Goal: Task Accomplishment & Management: Manage account settings

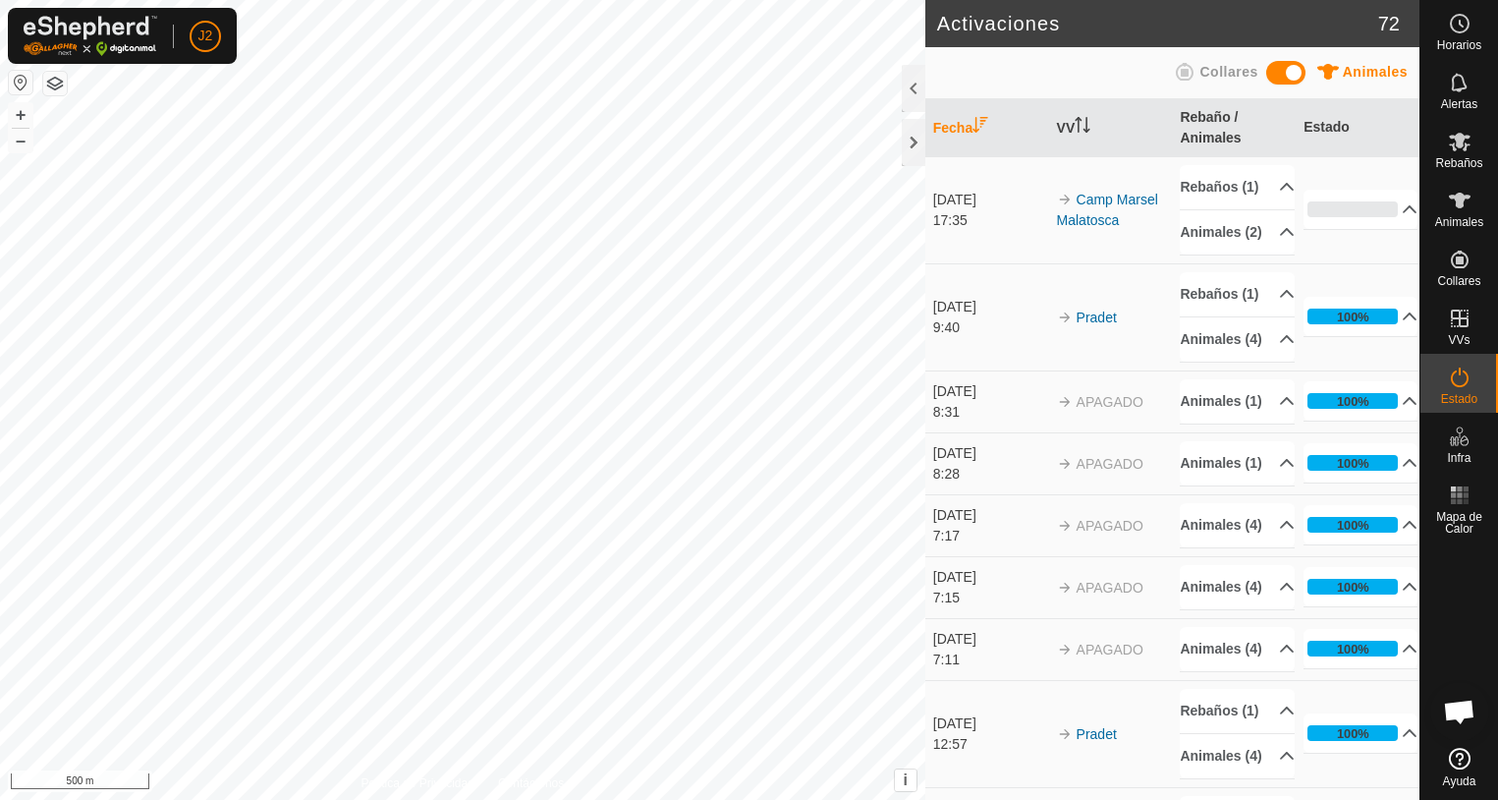
scroll to position [6944, 0]
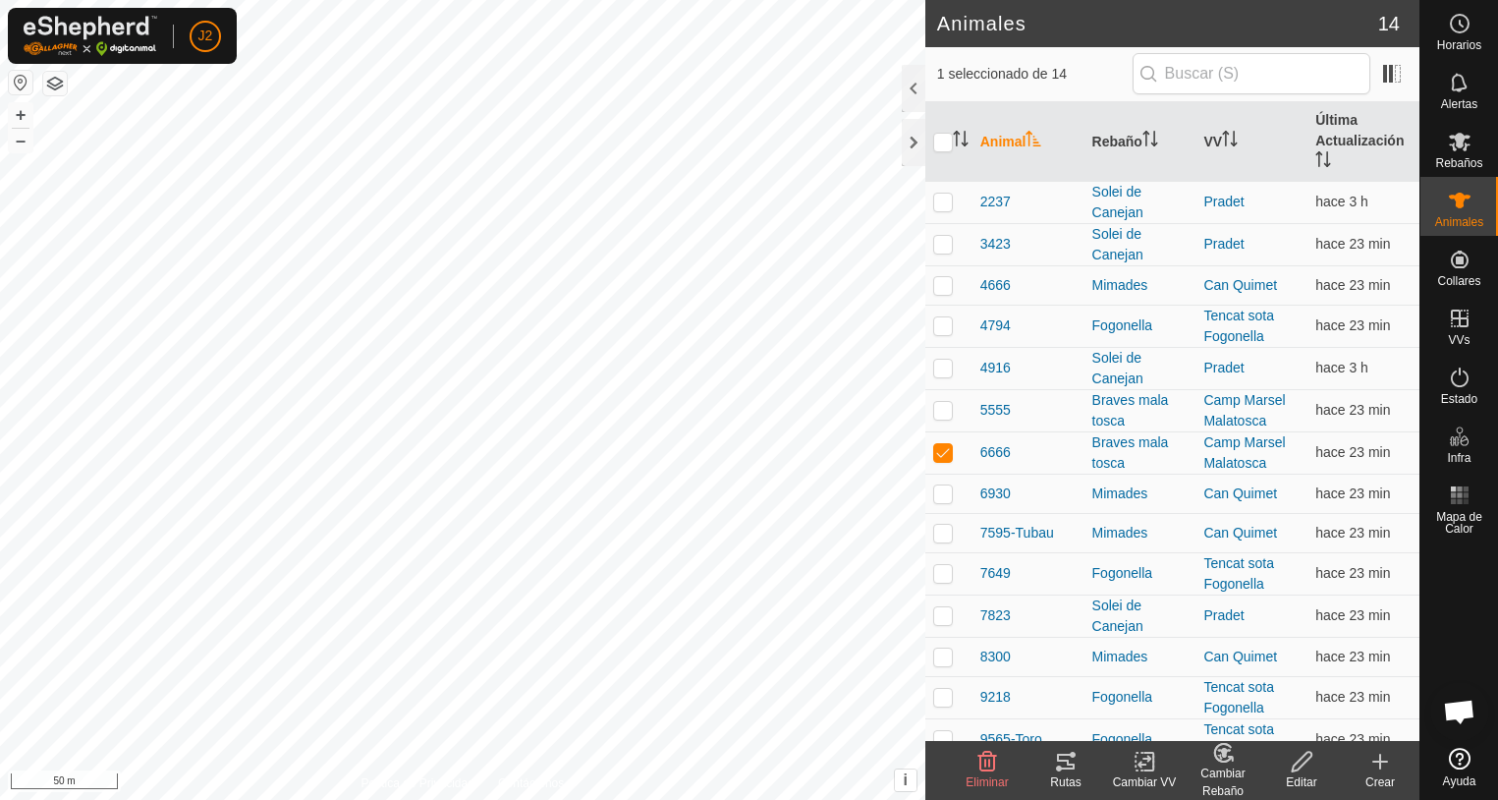
click at [1061, 762] on icon at bounding box center [1066, 761] width 24 height 24
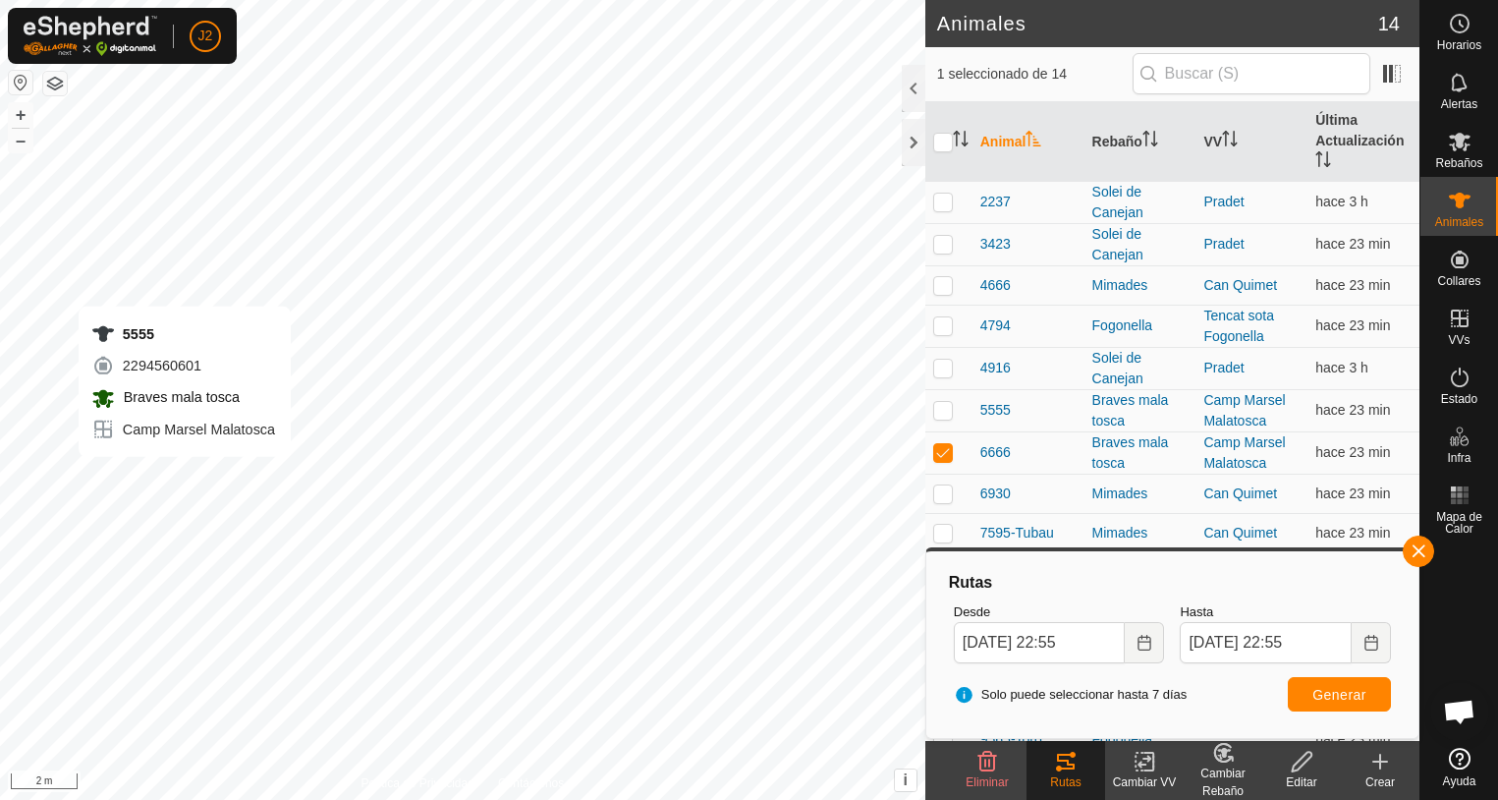
checkbox input "true"
checkbox input "false"
click at [1354, 696] on span "Generar" at bounding box center [1339, 695] width 54 height 16
click at [1421, 557] on button "button" at bounding box center [1418, 550] width 31 height 31
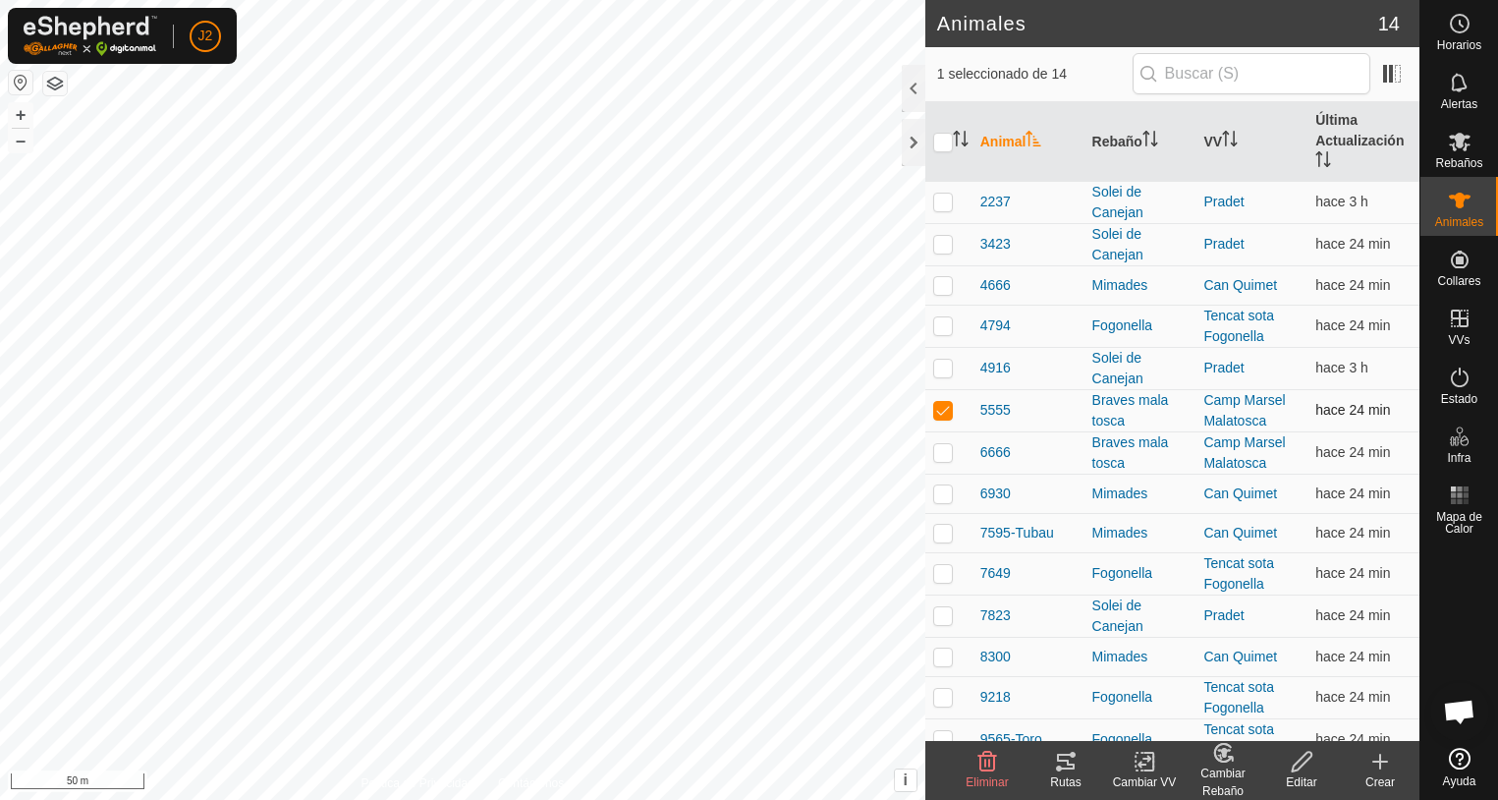
click at [941, 412] on p-checkbox at bounding box center [943, 410] width 20 height 16
checkbox input "false"
click at [1462, 148] on icon at bounding box center [1460, 142] width 24 height 24
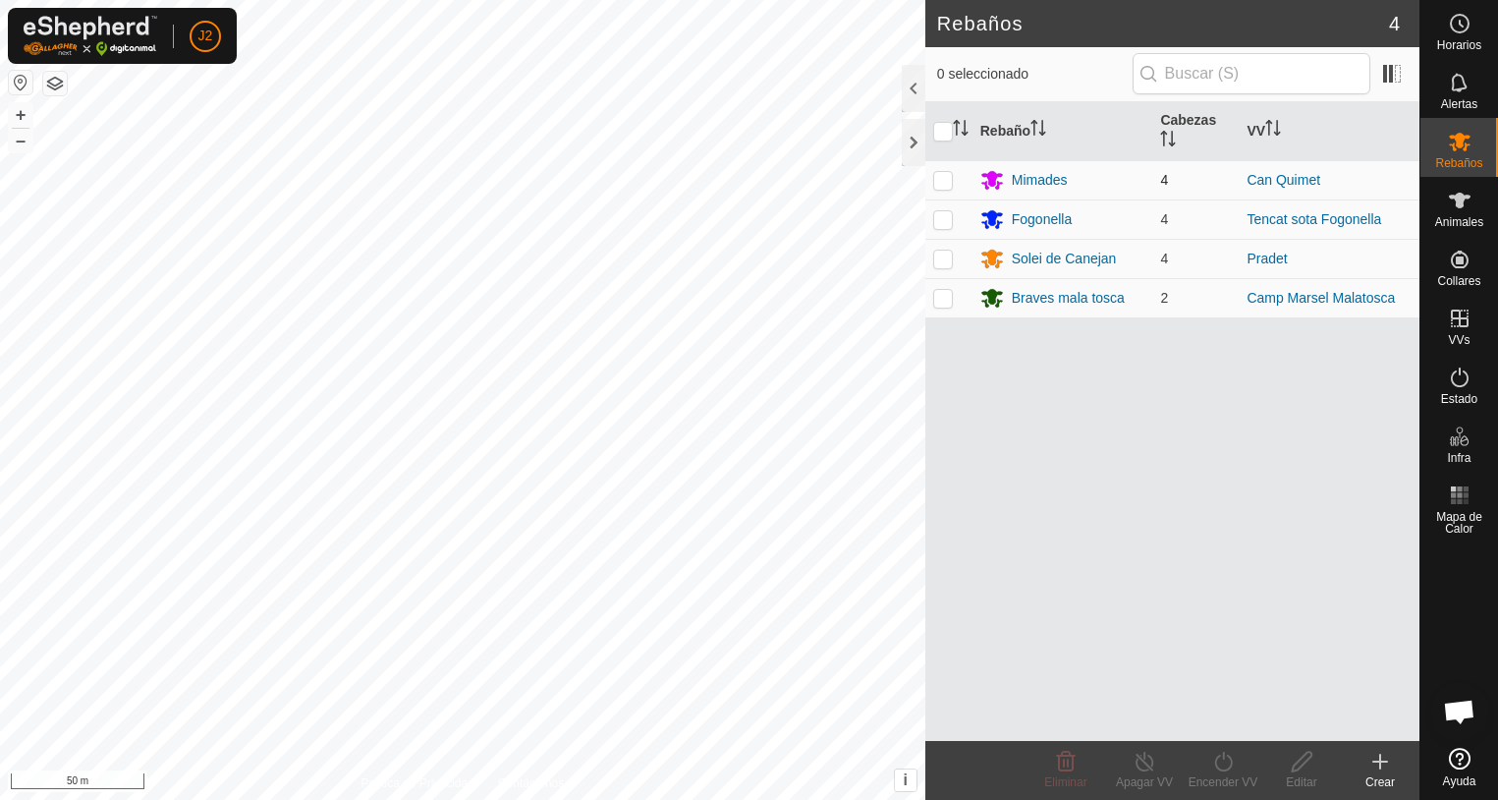
click at [947, 182] on p-checkbox at bounding box center [943, 180] width 20 height 16
click at [944, 178] on p-checkbox at bounding box center [943, 180] width 20 height 16
checkbox input "false"
click at [917, 146] on div at bounding box center [914, 142] width 24 height 47
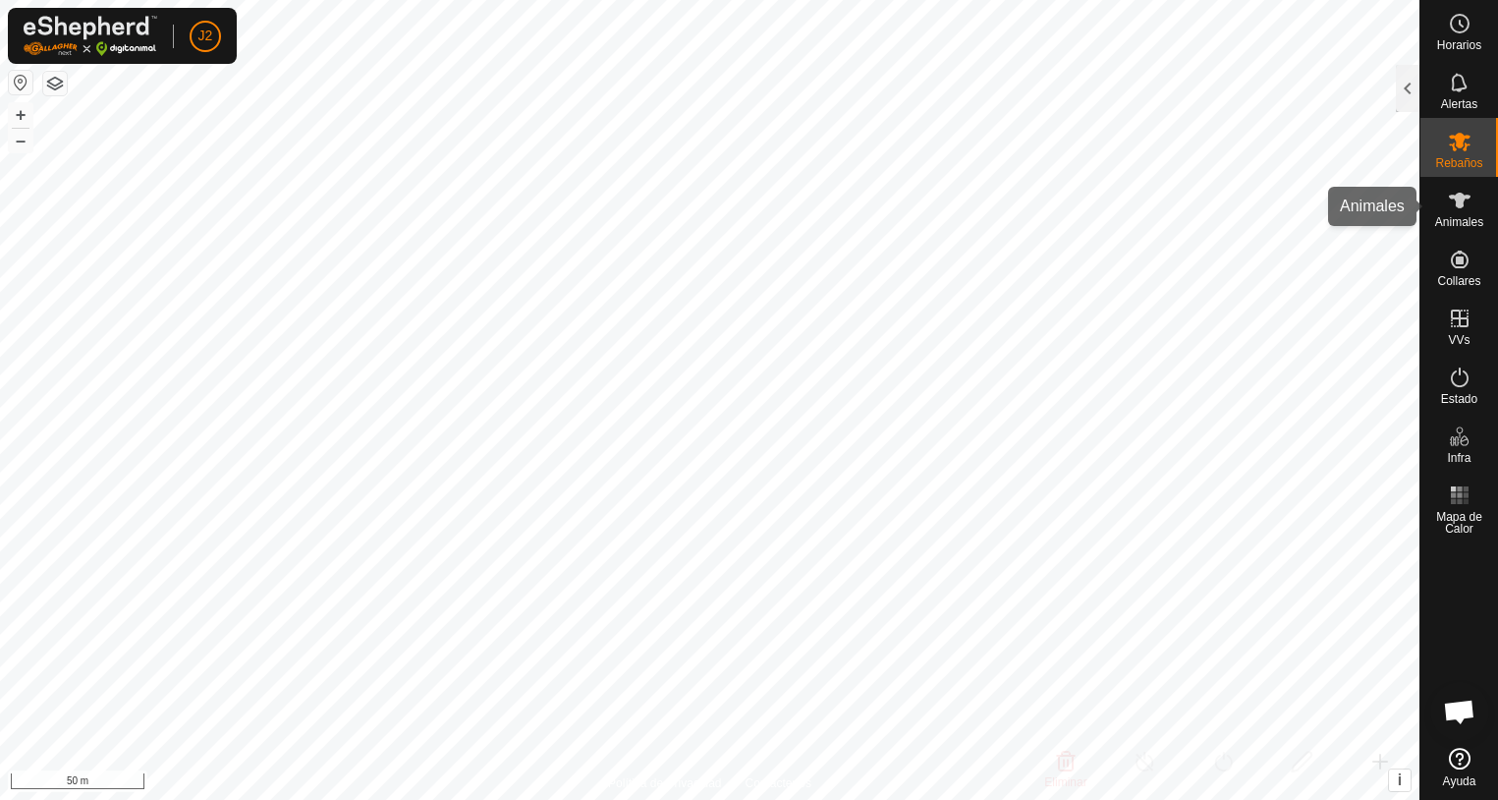
click at [1464, 216] on span "Animales" at bounding box center [1459, 222] width 48 height 12
click at [1401, 103] on div at bounding box center [1408, 88] width 24 height 47
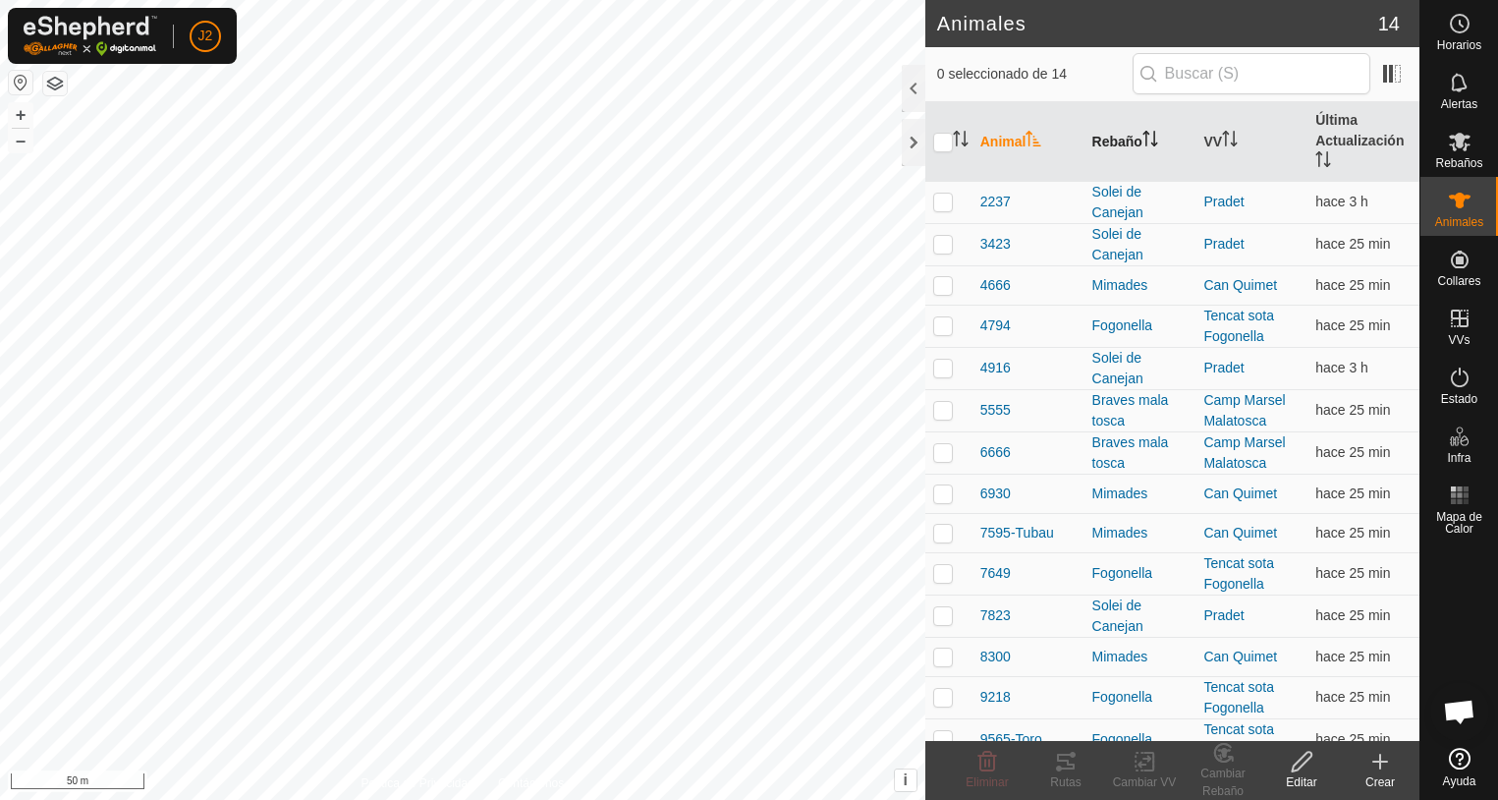
click at [1145, 135] on icon "Activar para ordenar" at bounding box center [1150, 139] width 16 height 16
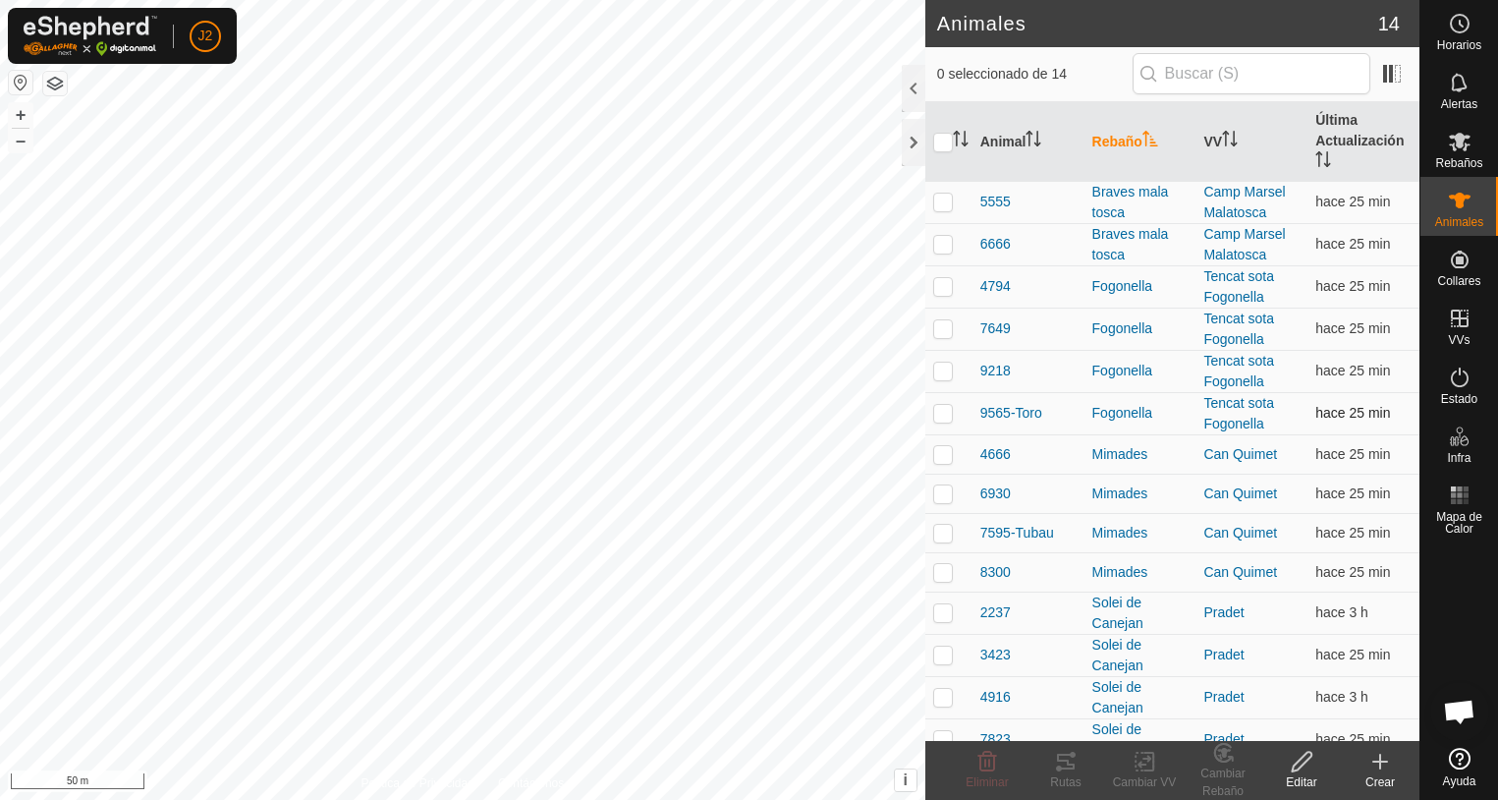
click at [940, 415] on p-checkbox at bounding box center [943, 413] width 20 height 16
checkbox input "true"
click at [942, 449] on p-checkbox at bounding box center [943, 454] width 20 height 16
checkbox input "true"
click at [945, 491] on p-checkbox at bounding box center [943, 493] width 20 height 16
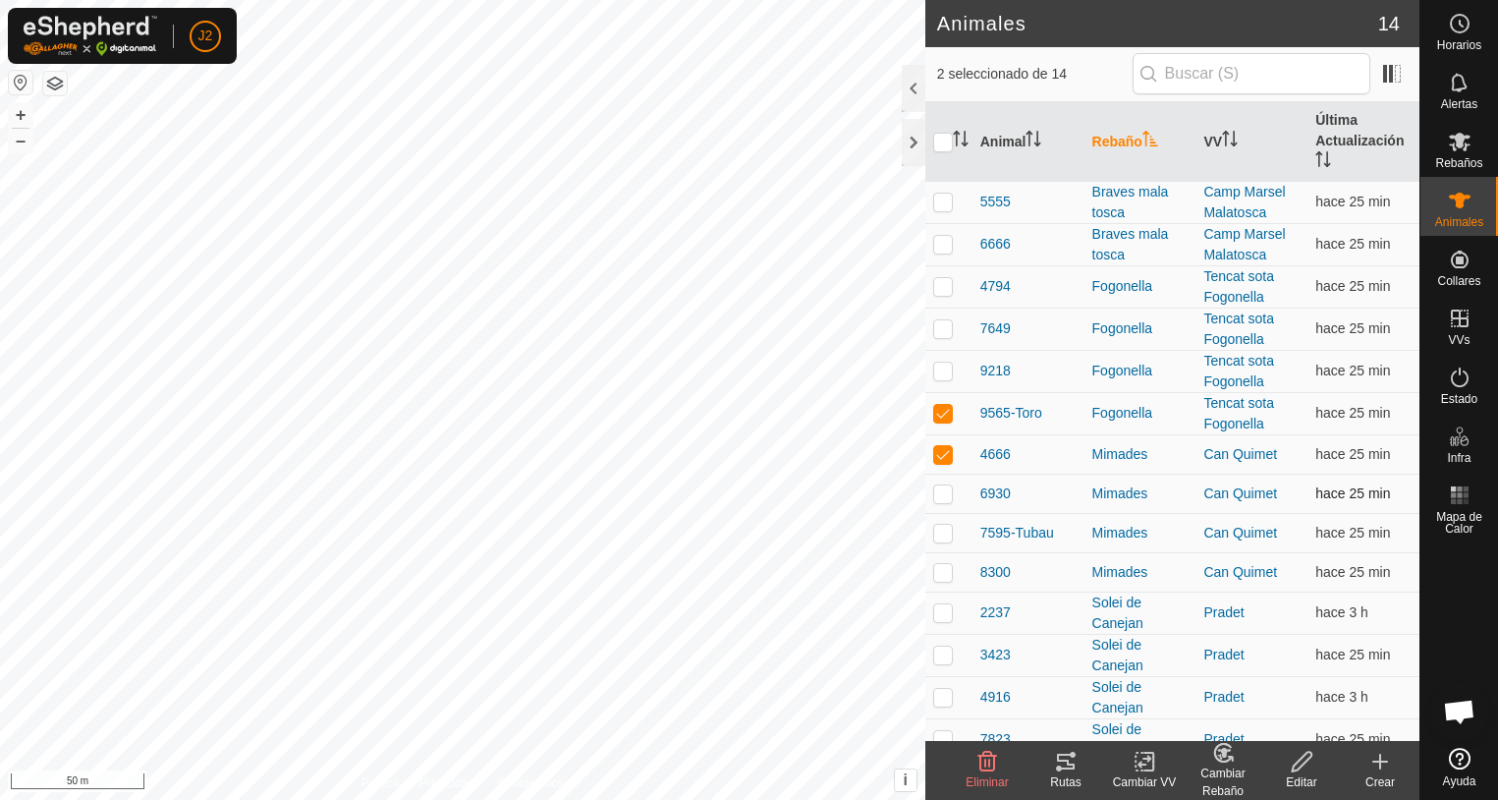
checkbox input "true"
click at [944, 530] on p-checkbox at bounding box center [943, 533] width 20 height 16
checkbox input "true"
click at [1064, 768] on icon at bounding box center [1066, 761] width 18 height 16
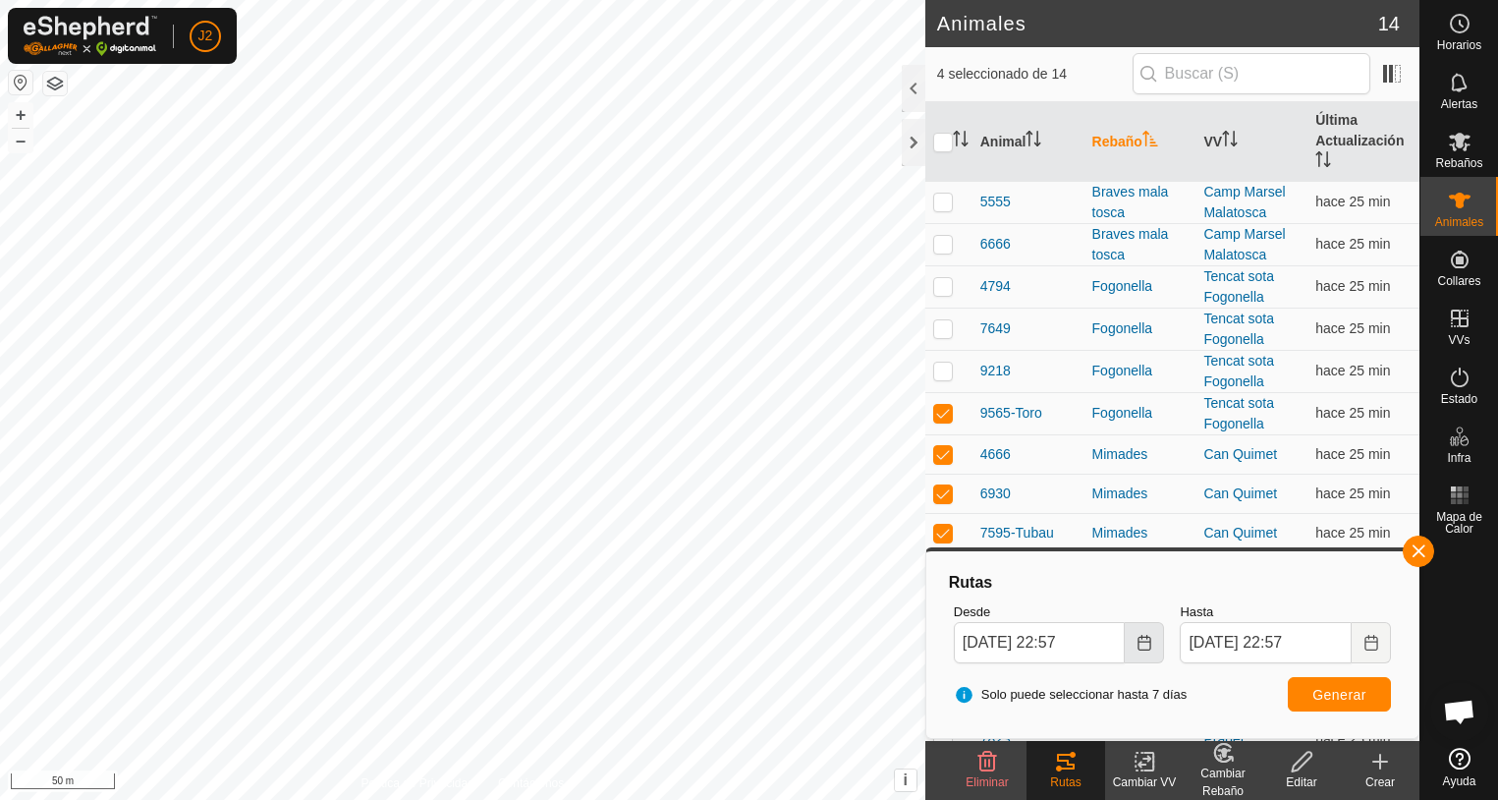
click at [1150, 643] on icon "Choose Date" at bounding box center [1143, 643] width 13 height 16
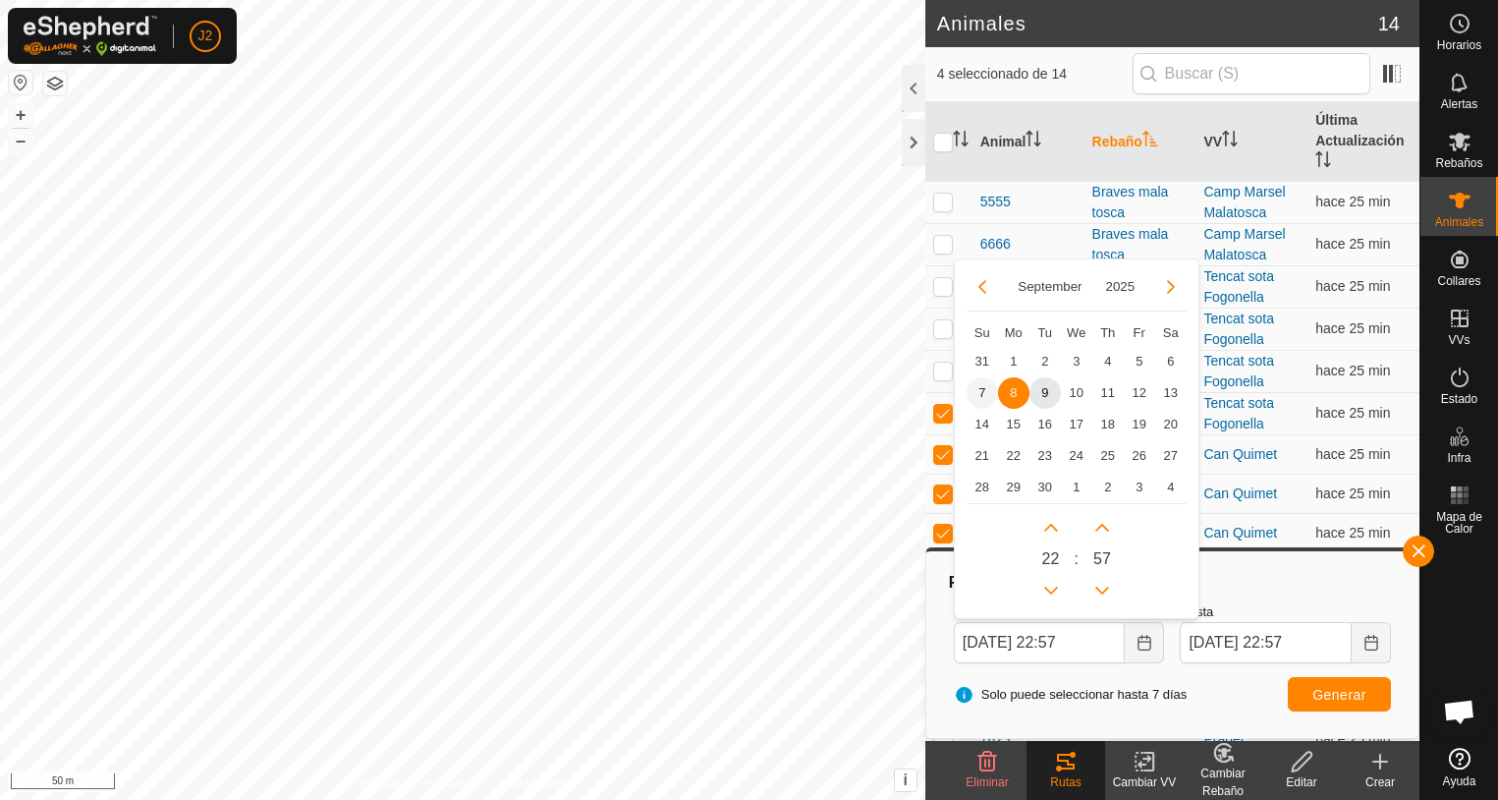
click at [986, 394] on span "7" at bounding box center [982, 392] width 31 height 31
type input "[DATE] 22:57"
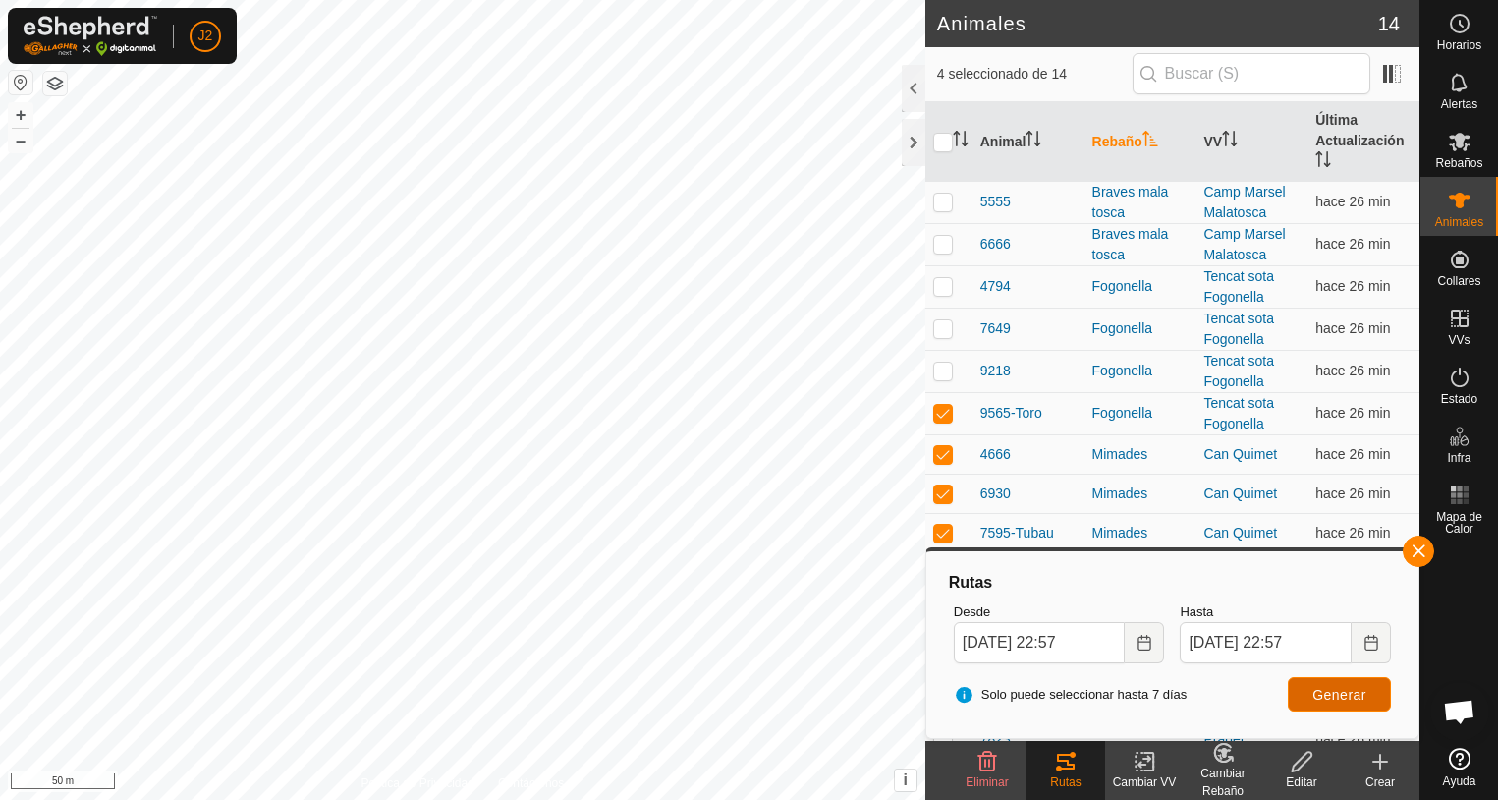
click at [1345, 701] on span "Generar" at bounding box center [1339, 695] width 54 height 16
click at [945, 530] on p-checkbox at bounding box center [943, 533] width 20 height 16
checkbox input "false"
click at [947, 495] on p-checkbox at bounding box center [943, 493] width 20 height 16
checkbox input "false"
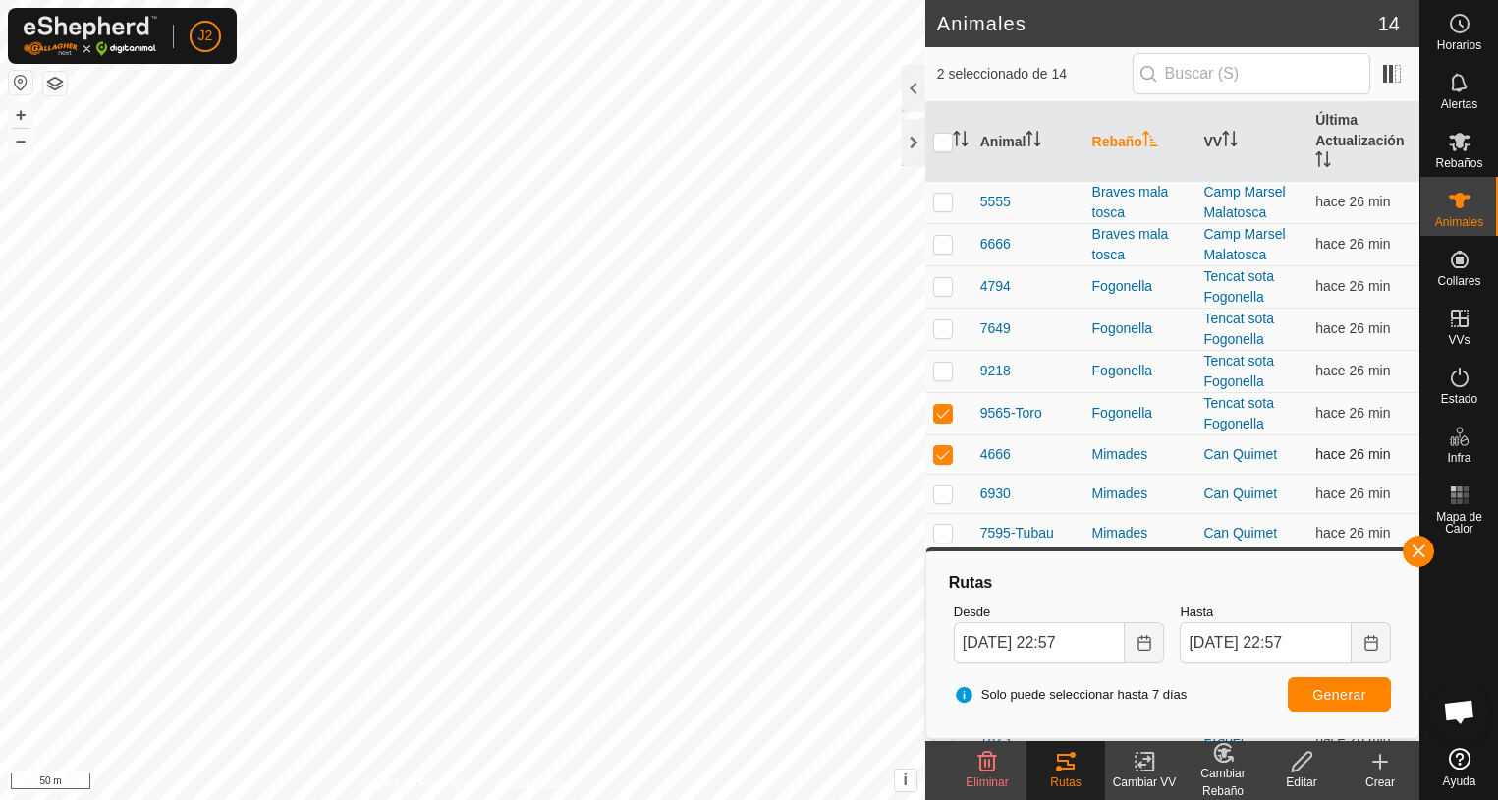
click at [945, 459] on p-checkbox at bounding box center [943, 454] width 20 height 16
checkbox input "false"
click at [944, 414] on p-checkbox at bounding box center [943, 413] width 20 height 16
checkbox input "false"
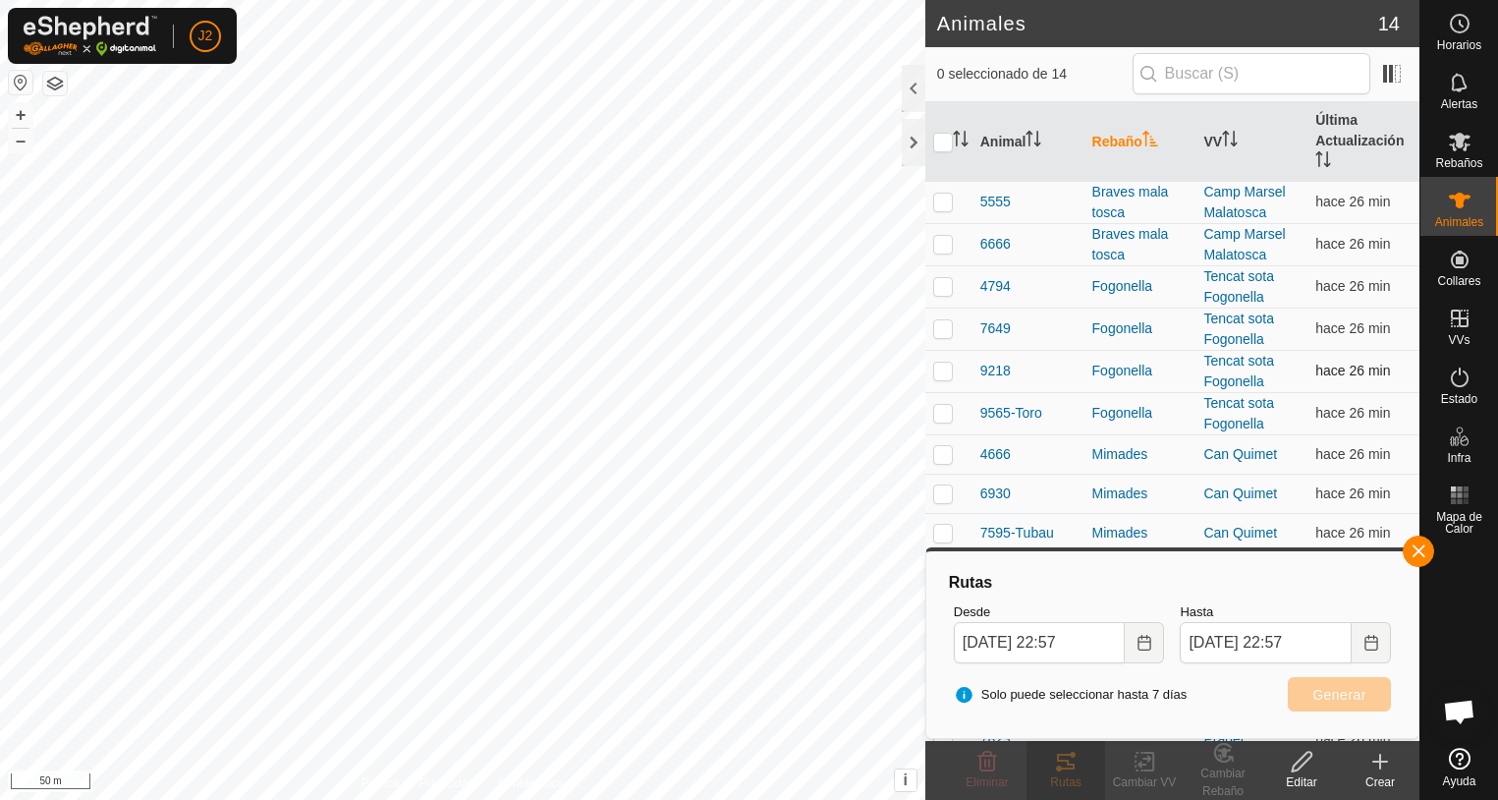
click at [942, 371] on p-checkbox at bounding box center [943, 370] width 20 height 16
checkbox input "true"
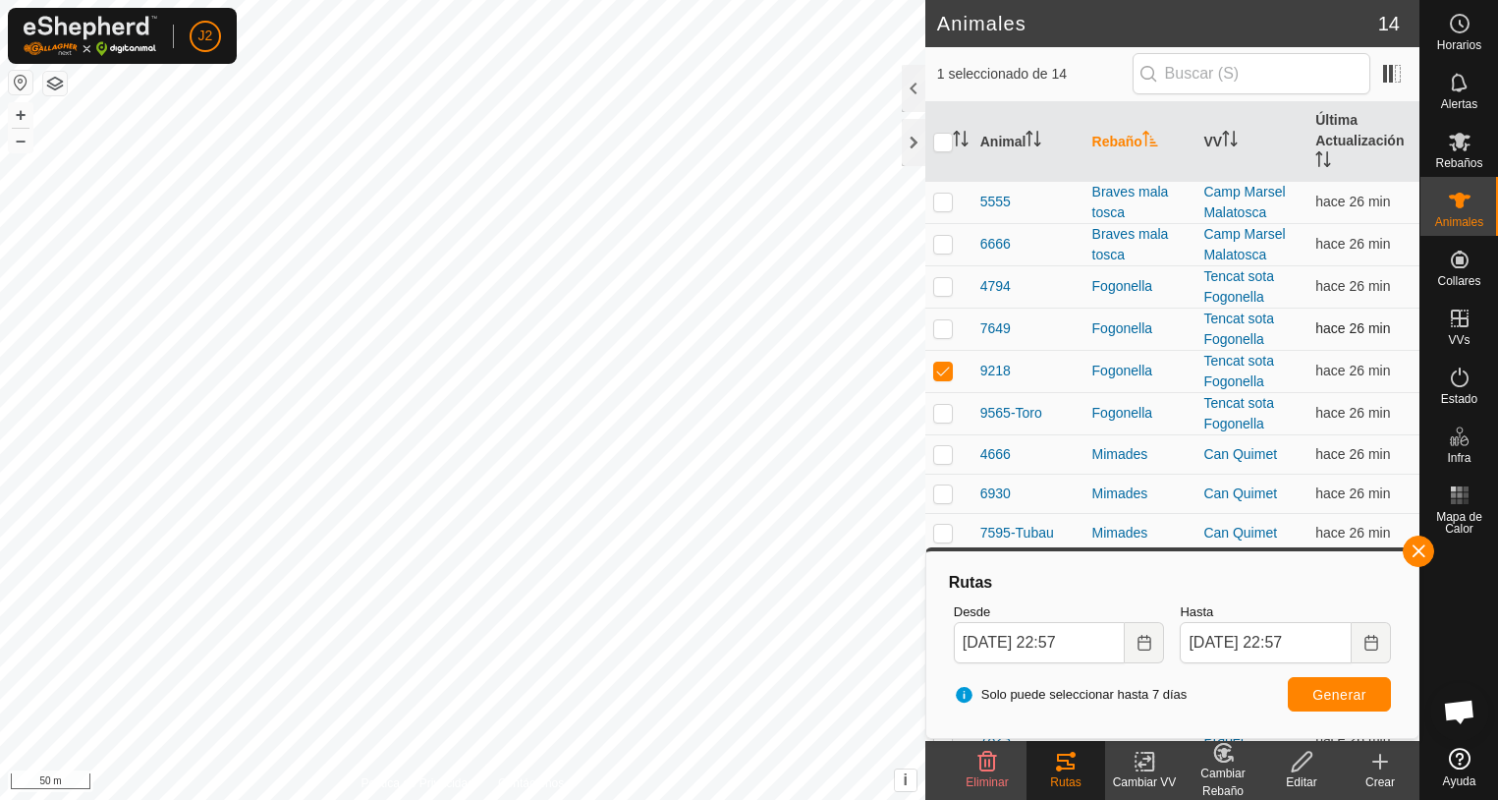
click at [942, 333] on p-checkbox at bounding box center [943, 328] width 20 height 16
checkbox input "true"
click at [944, 287] on p-checkbox at bounding box center [943, 286] width 20 height 16
checkbox input "true"
click at [941, 414] on p-checkbox at bounding box center [943, 413] width 20 height 16
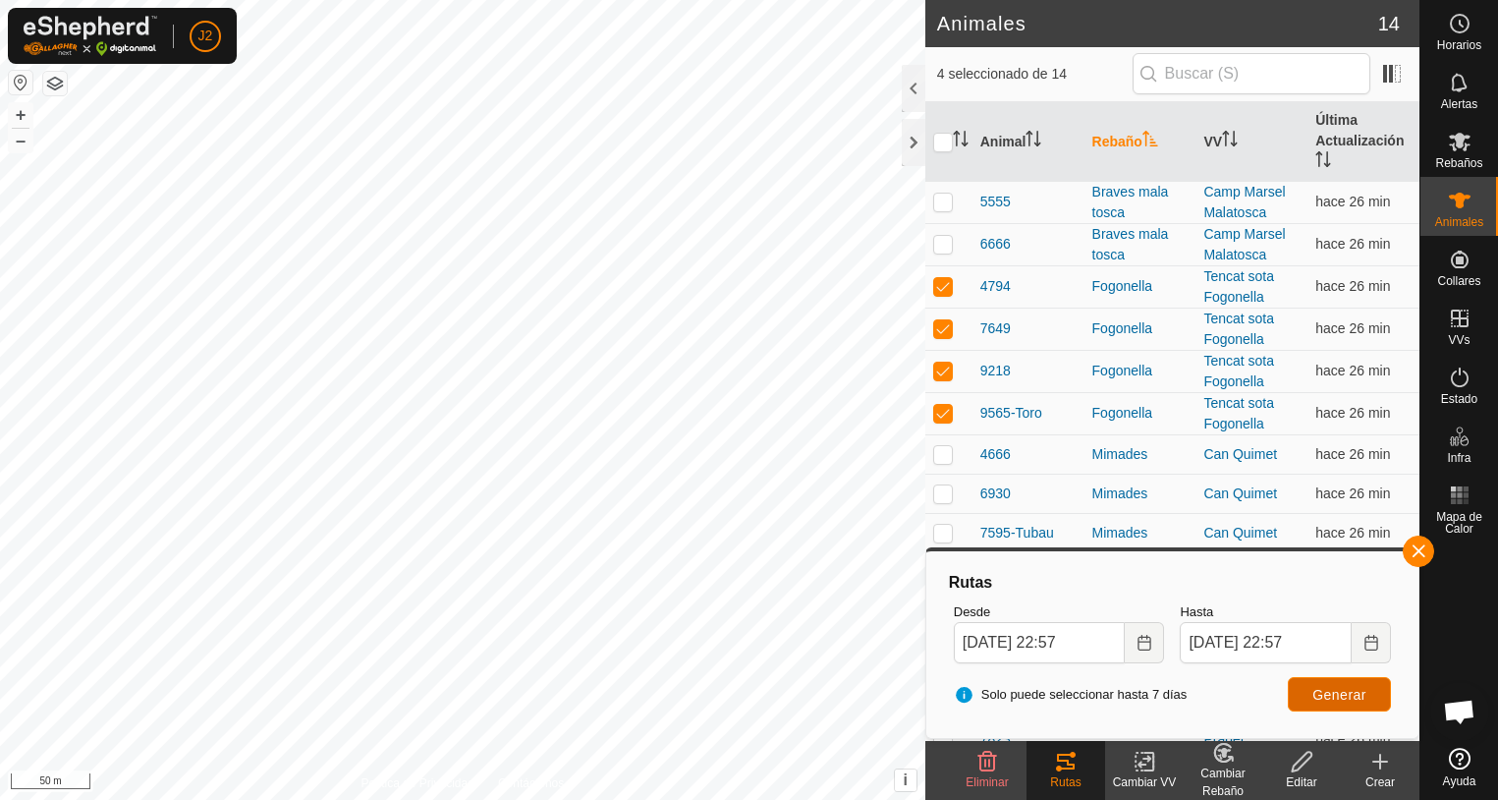
click at [1340, 690] on span "Generar" at bounding box center [1339, 695] width 54 height 16
click at [948, 412] on p-checkbox at bounding box center [943, 413] width 20 height 16
checkbox input "false"
click at [947, 373] on p-checkbox at bounding box center [943, 370] width 20 height 16
checkbox input "false"
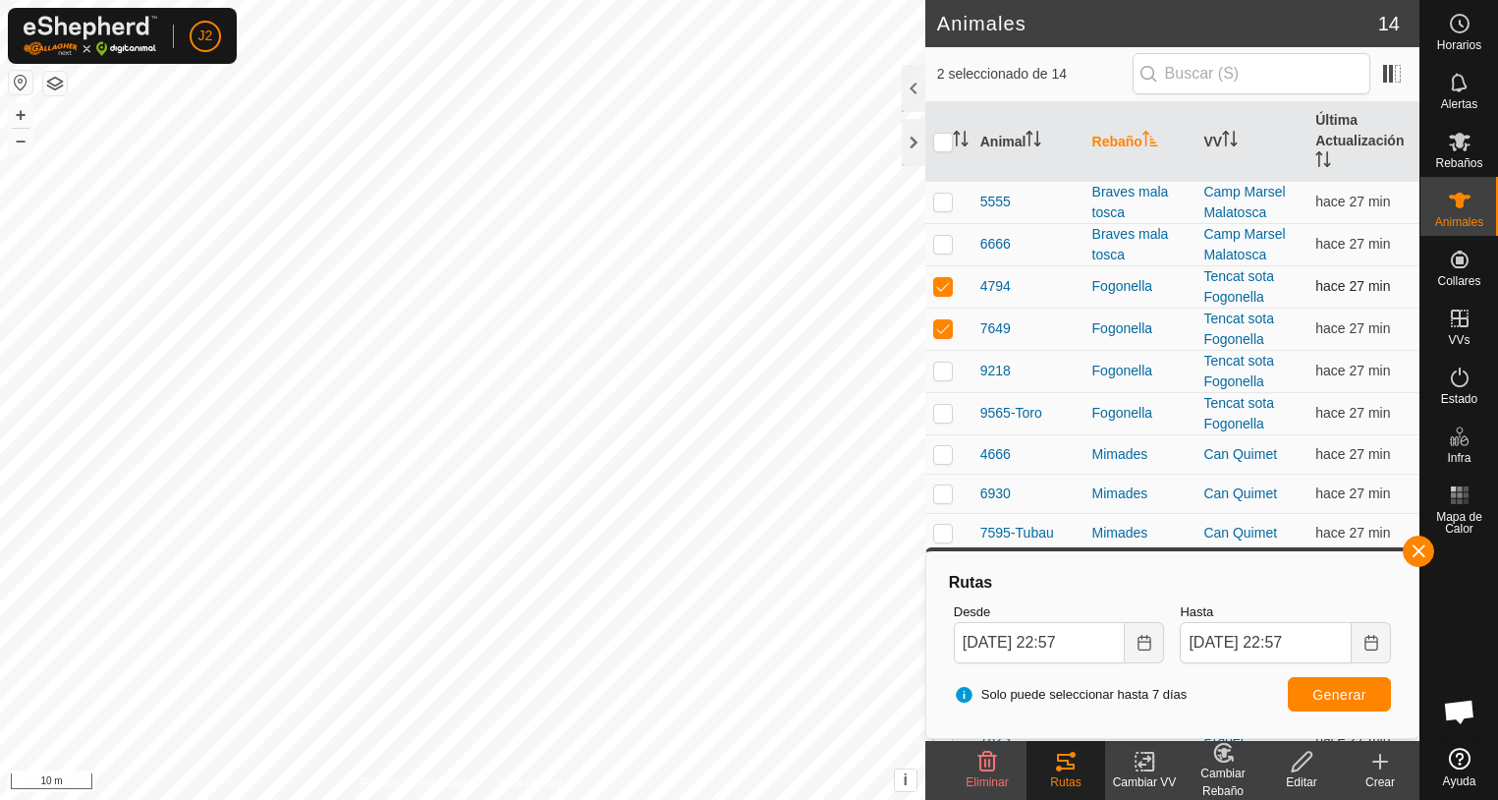
drag, startPoint x: 949, startPoint y: 331, endPoint x: 948, endPoint y: 305, distance: 25.6
click at [949, 330] on p-checkbox at bounding box center [943, 328] width 20 height 16
checkbox input "false"
click at [945, 291] on p-checkbox at bounding box center [943, 286] width 20 height 16
checkbox input "false"
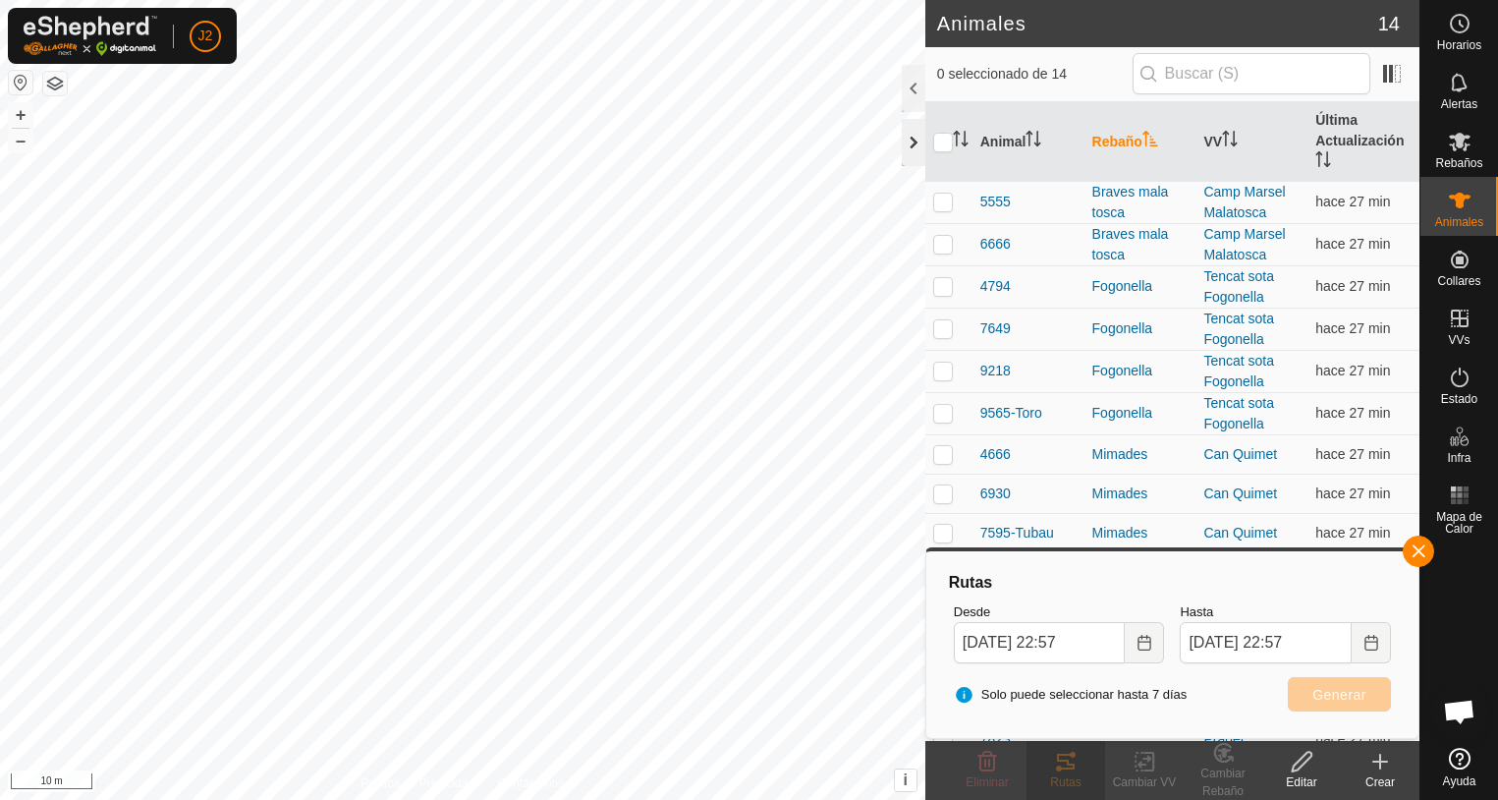
click at [904, 138] on div at bounding box center [914, 142] width 24 height 47
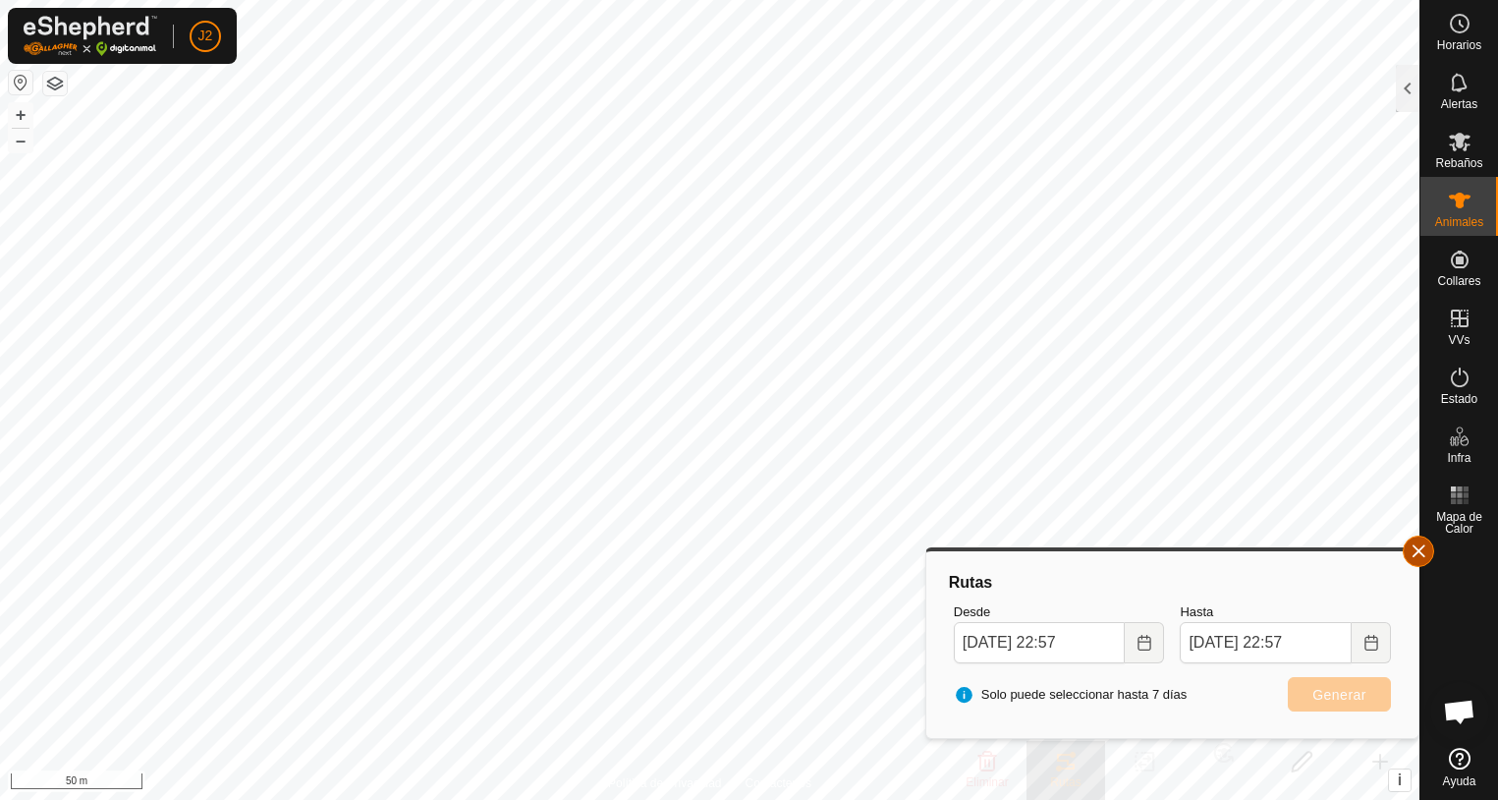
click at [1426, 552] on button "button" at bounding box center [1418, 550] width 31 height 31
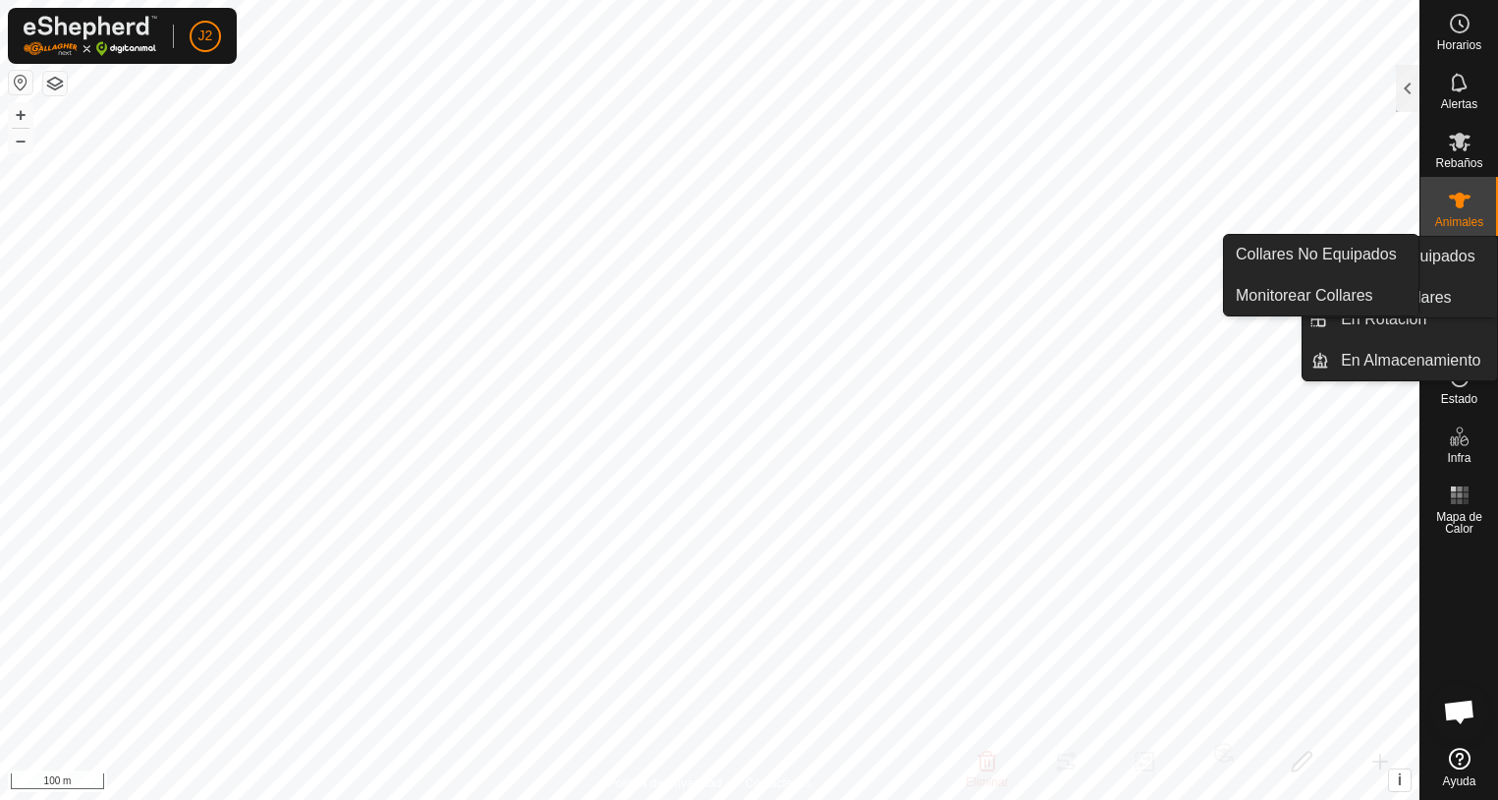
click at [1467, 273] on es-neckbands-svg-icon at bounding box center [1459, 259] width 35 height 31
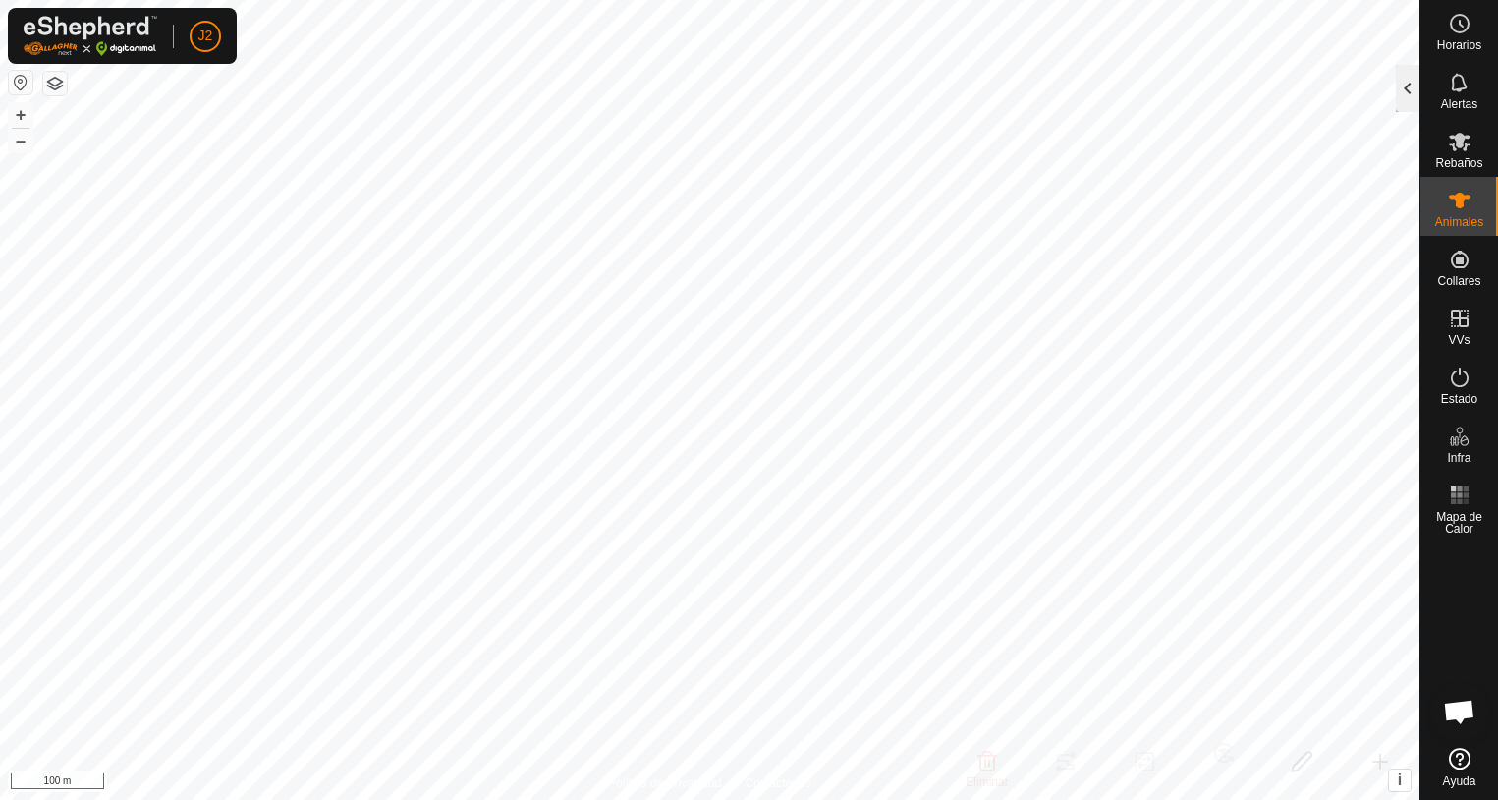
click at [1409, 102] on div at bounding box center [1408, 88] width 24 height 47
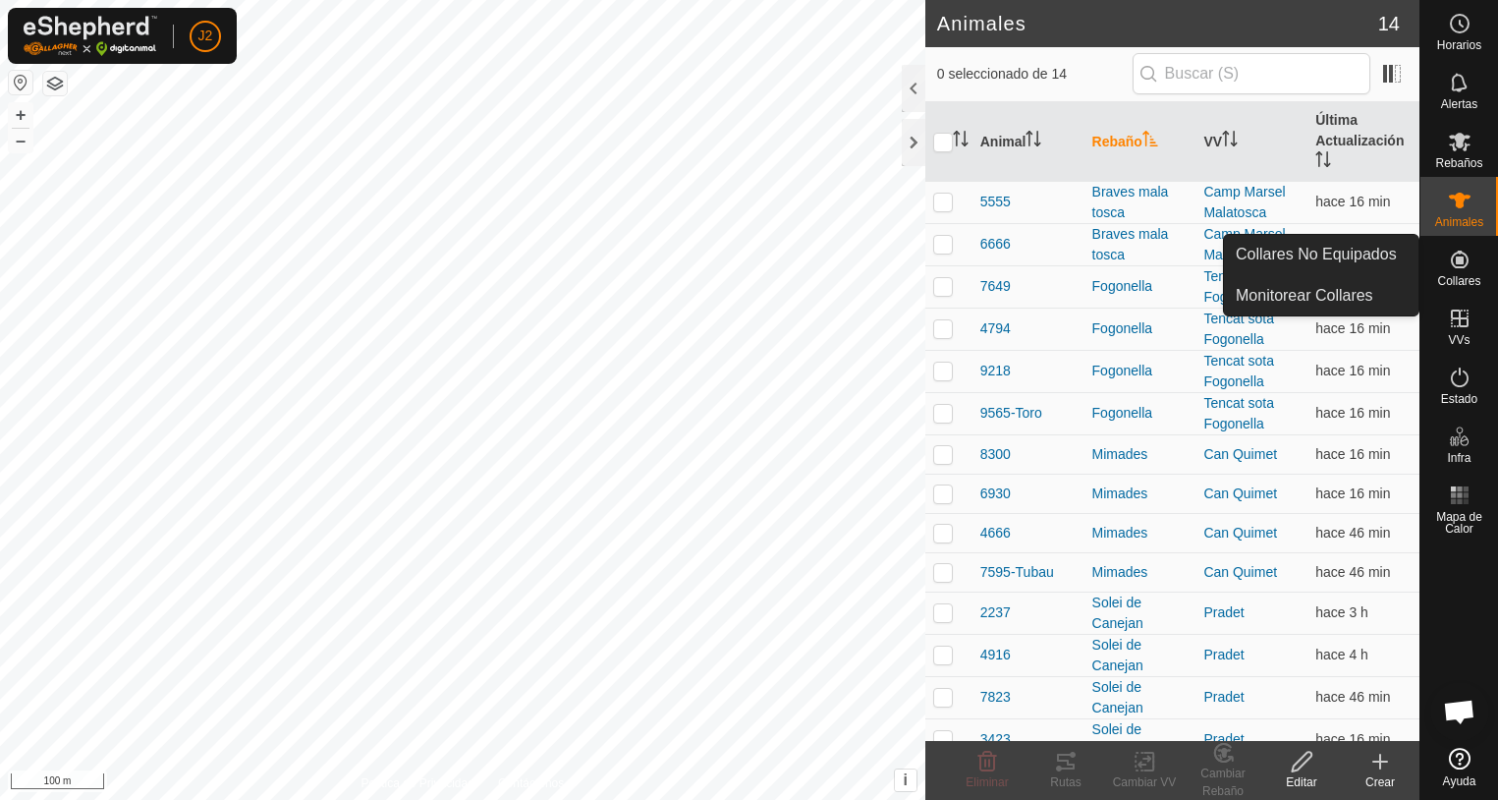
click at [1469, 279] on span "Collares" at bounding box center [1458, 281] width 43 height 12
click at [1472, 270] on es-neckbands-svg-icon at bounding box center [1459, 259] width 35 height 31
click at [1457, 269] on icon at bounding box center [1460, 260] width 24 height 24
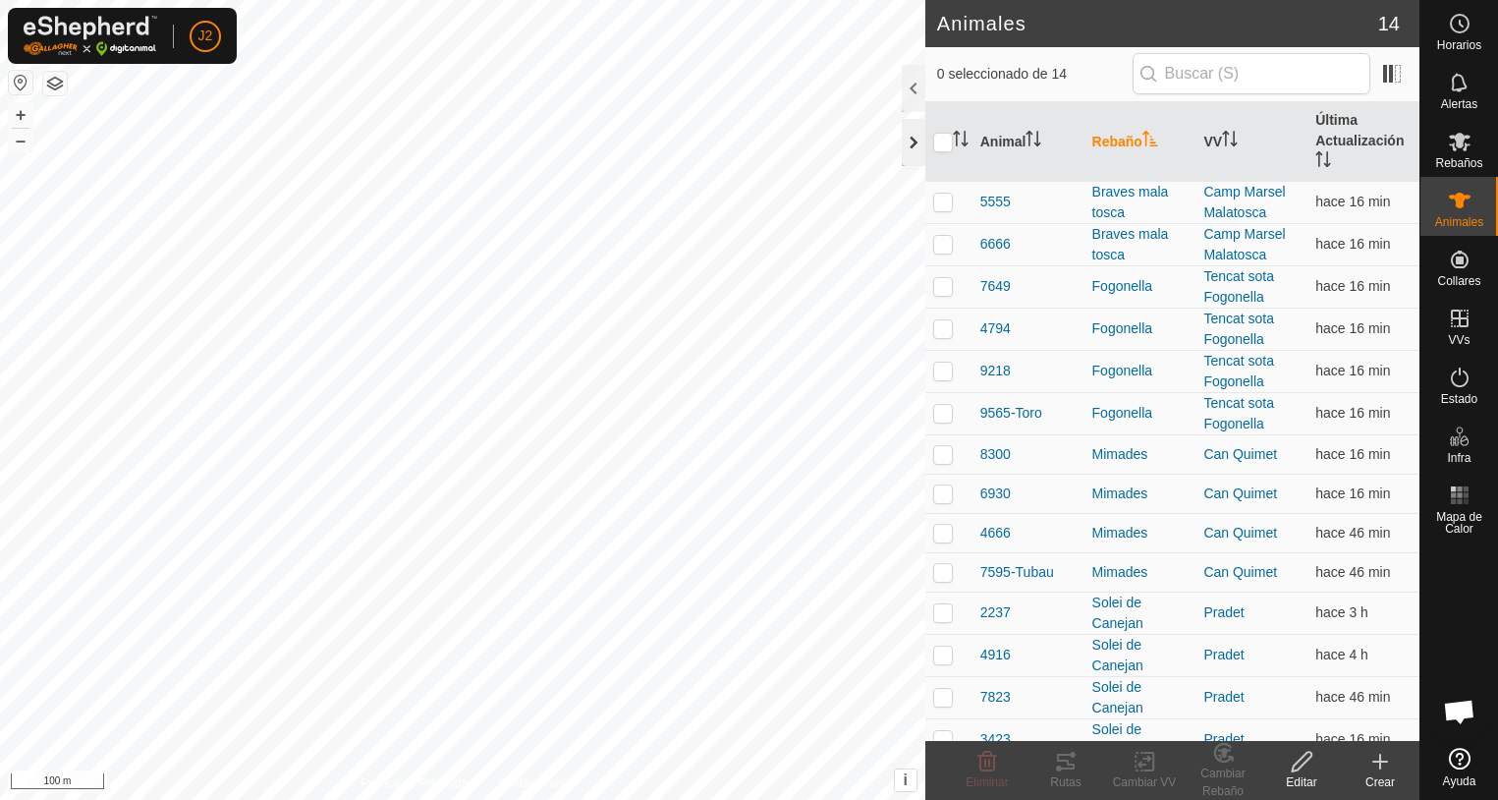
click at [918, 139] on div at bounding box center [914, 142] width 24 height 47
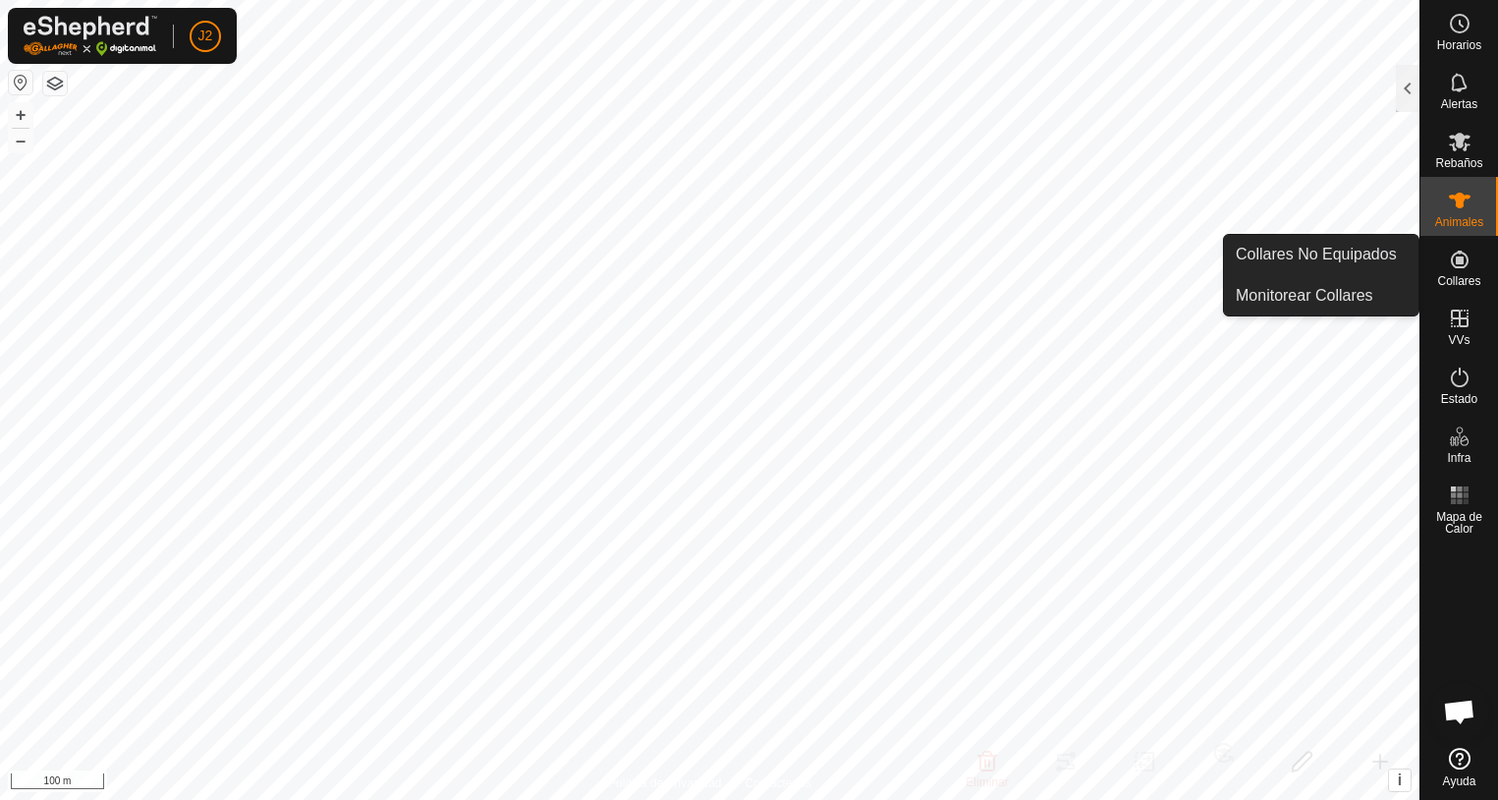
click at [1460, 260] on icon at bounding box center [1460, 259] width 18 height 18
click at [1317, 288] on link "Monitorear Collares" at bounding box center [1321, 295] width 194 height 39
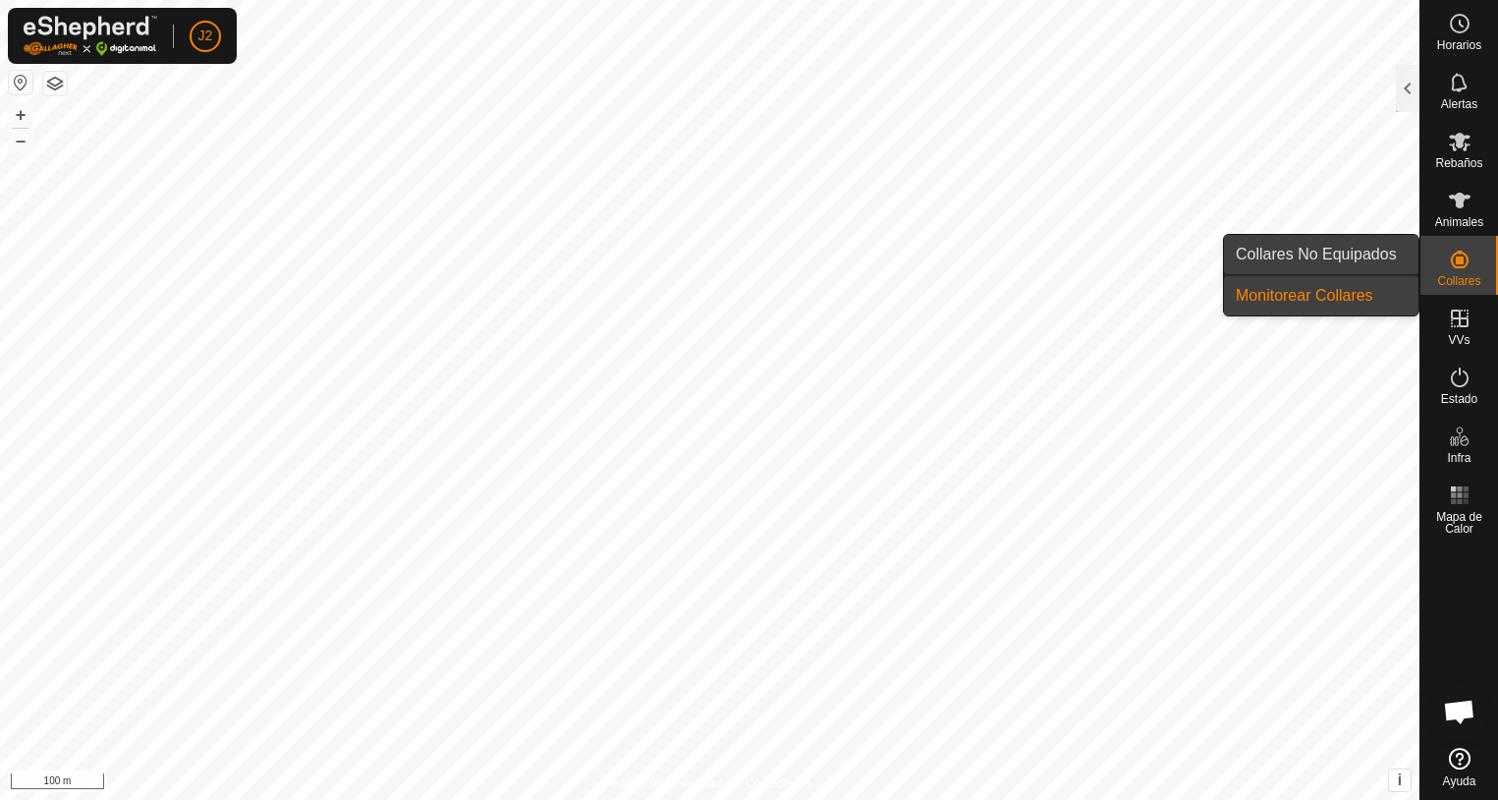
click at [1338, 247] on link "Collares No Equipados" at bounding box center [1321, 254] width 194 height 39
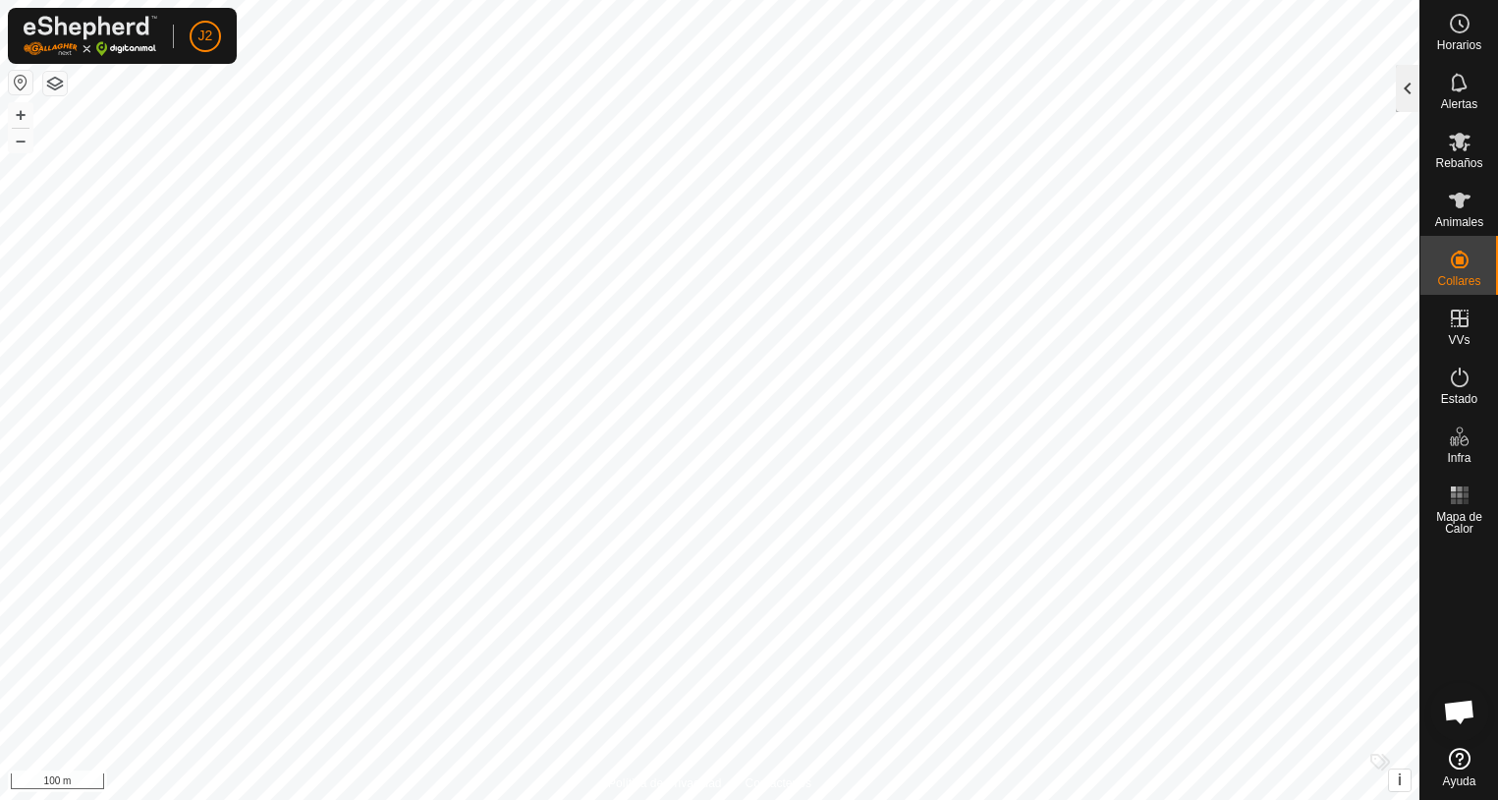
click at [1399, 91] on div at bounding box center [1408, 88] width 24 height 47
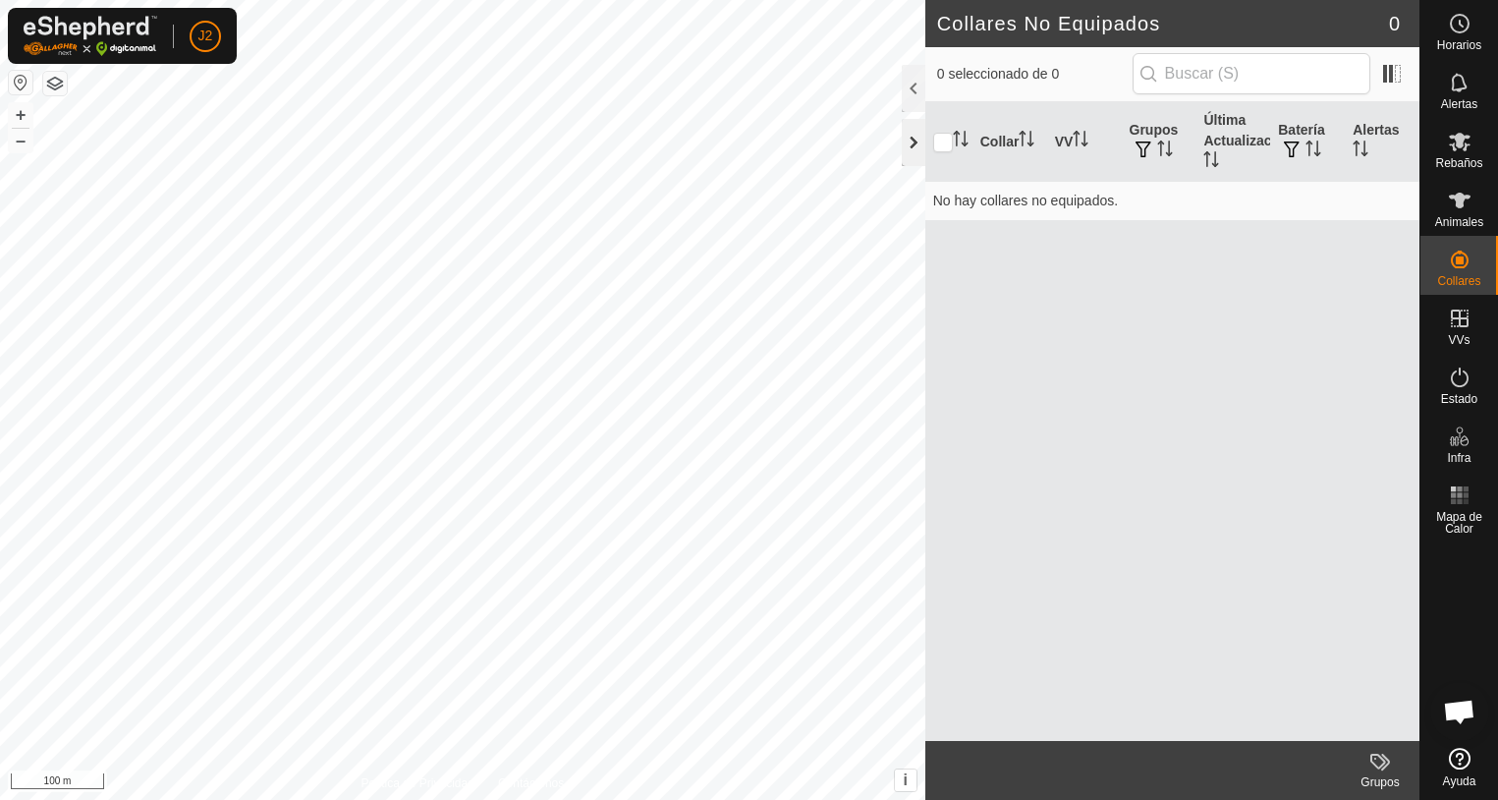
click at [912, 146] on div at bounding box center [914, 142] width 24 height 47
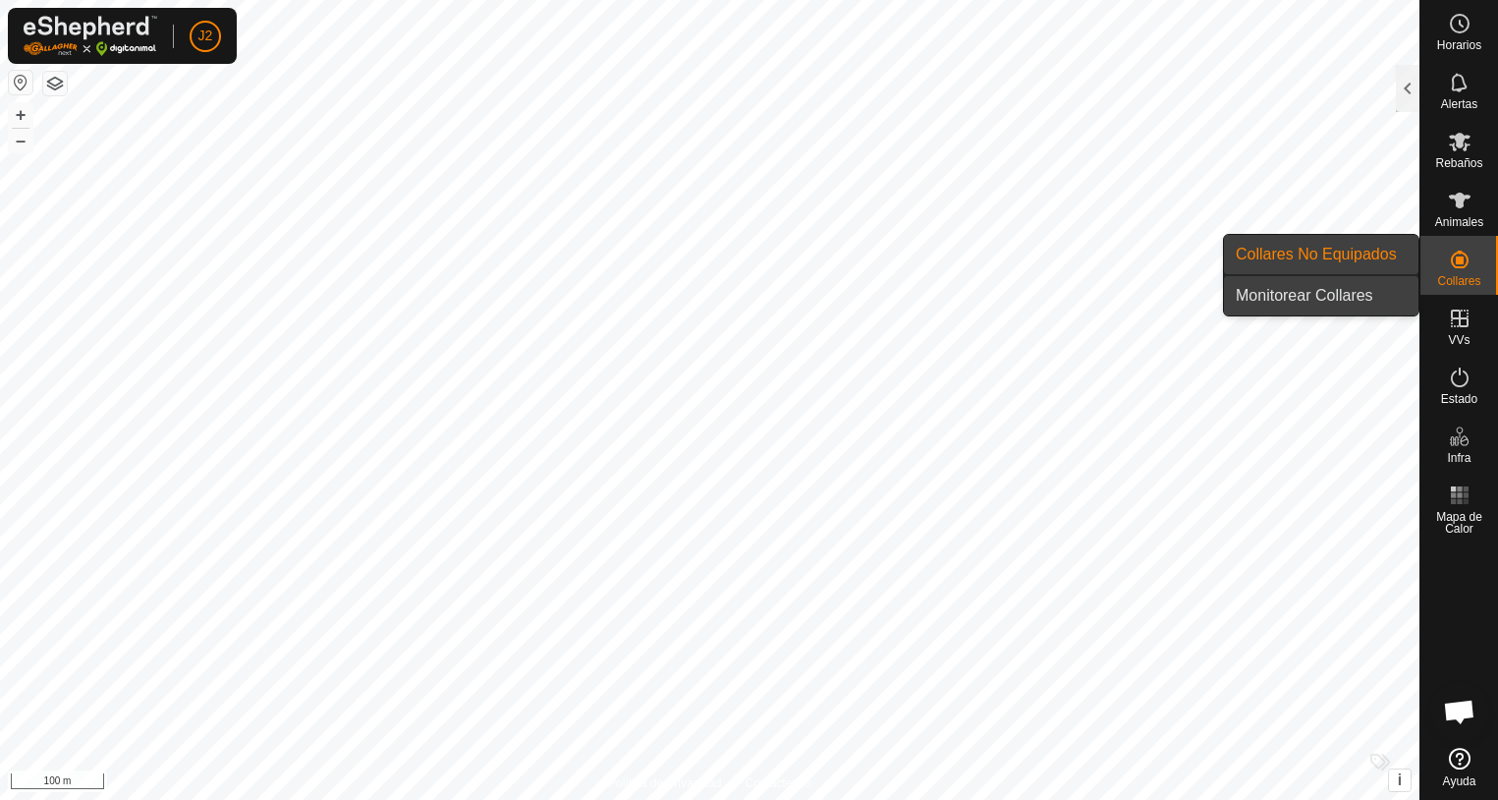
click at [1332, 292] on link "Monitorear Collares" at bounding box center [1321, 295] width 194 height 39
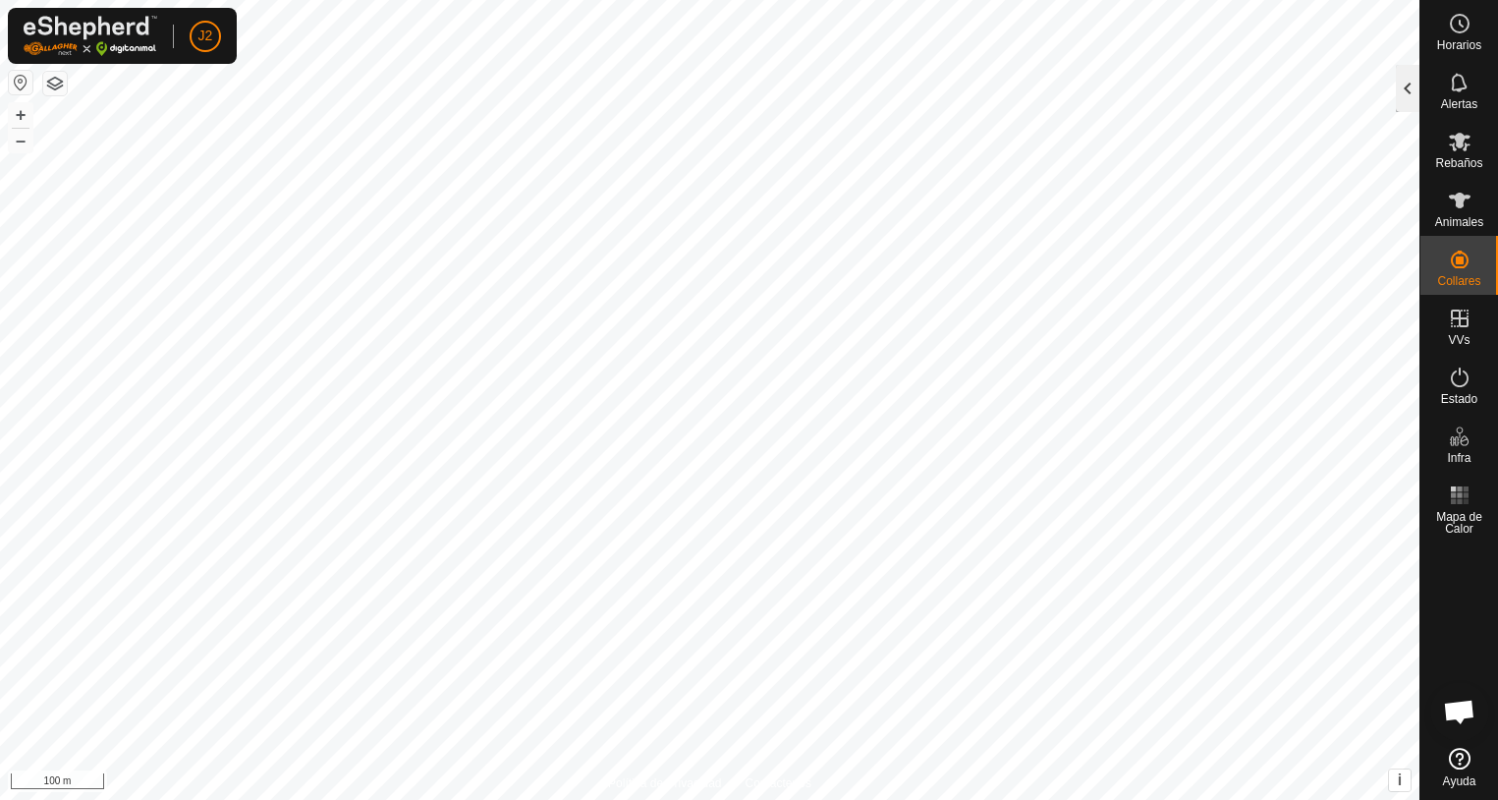
click at [1411, 87] on div at bounding box center [1408, 88] width 24 height 47
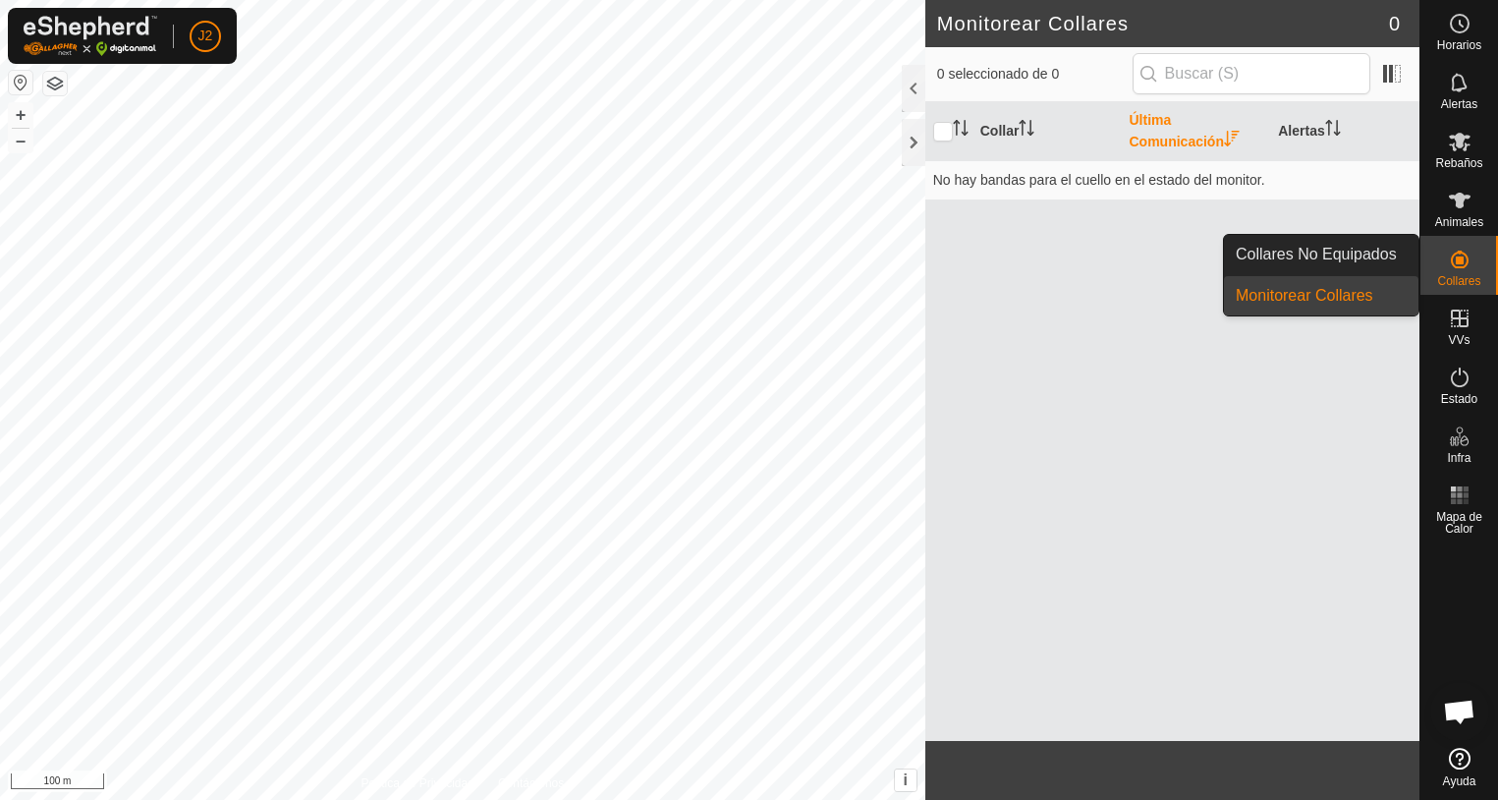
click at [1353, 256] on link "Collares No Equipados" at bounding box center [1321, 254] width 194 height 39
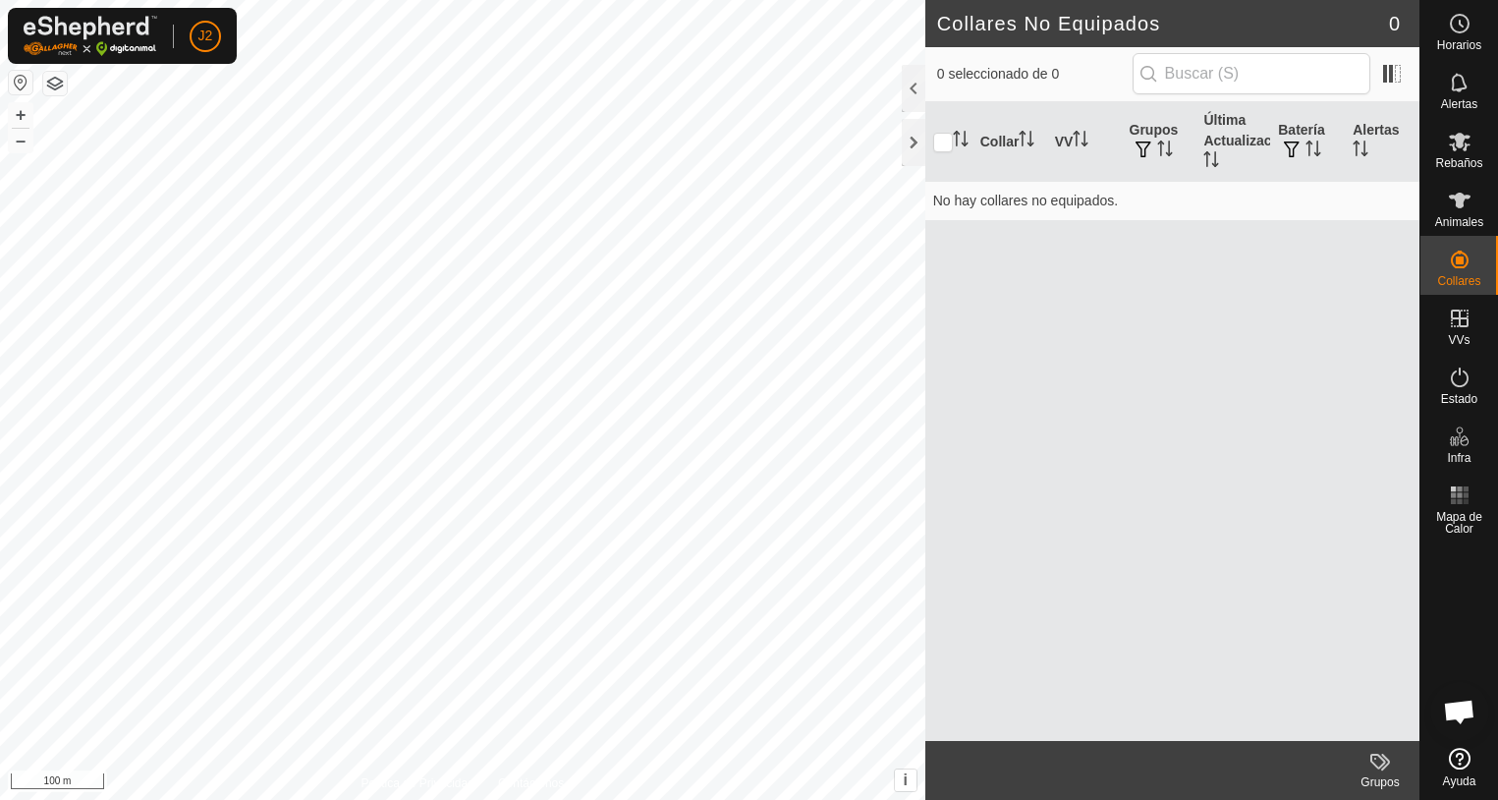
click at [912, 96] on div at bounding box center [914, 88] width 24 height 47
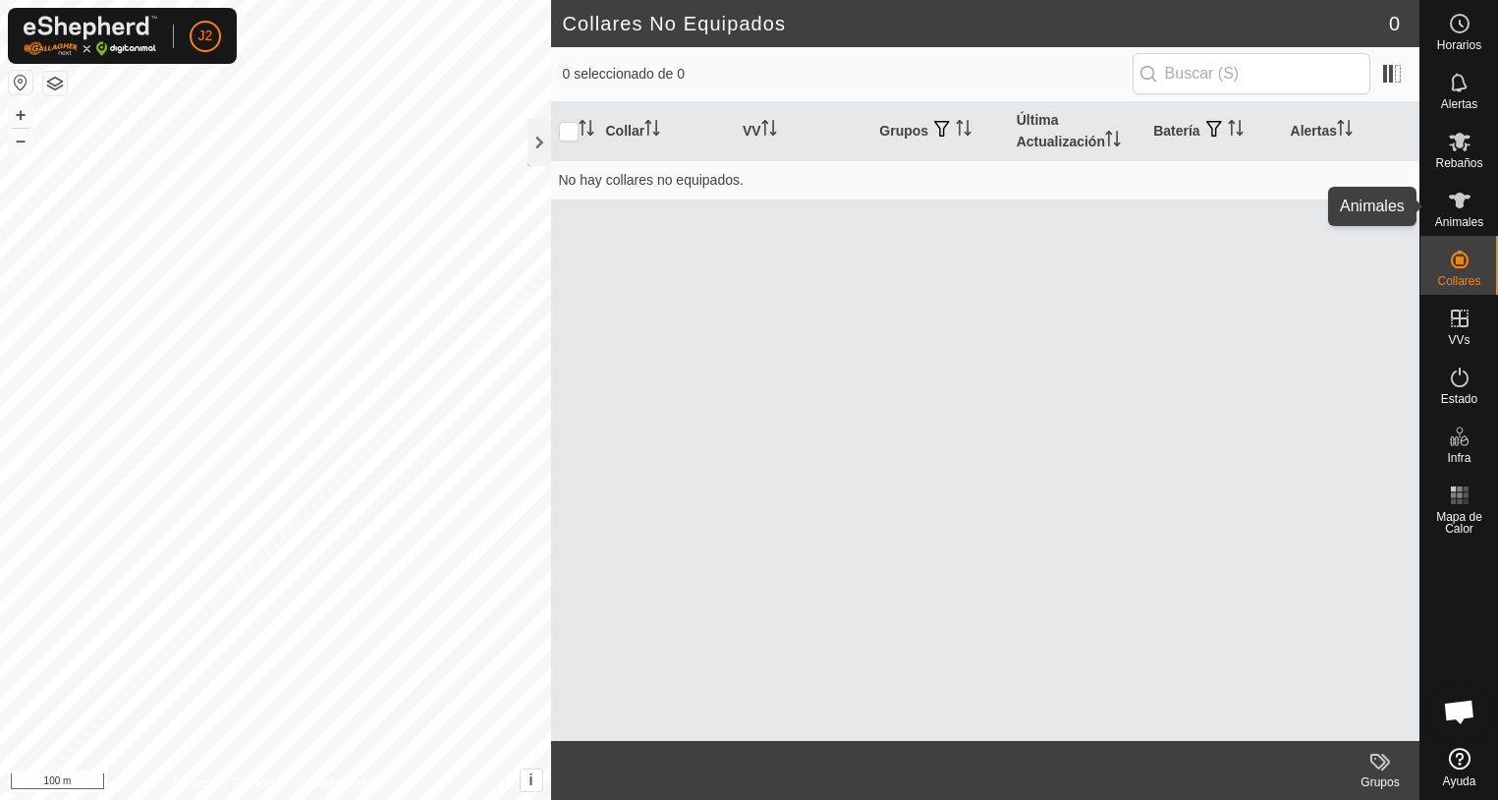
click at [1456, 207] on icon at bounding box center [1460, 201] width 24 height 24
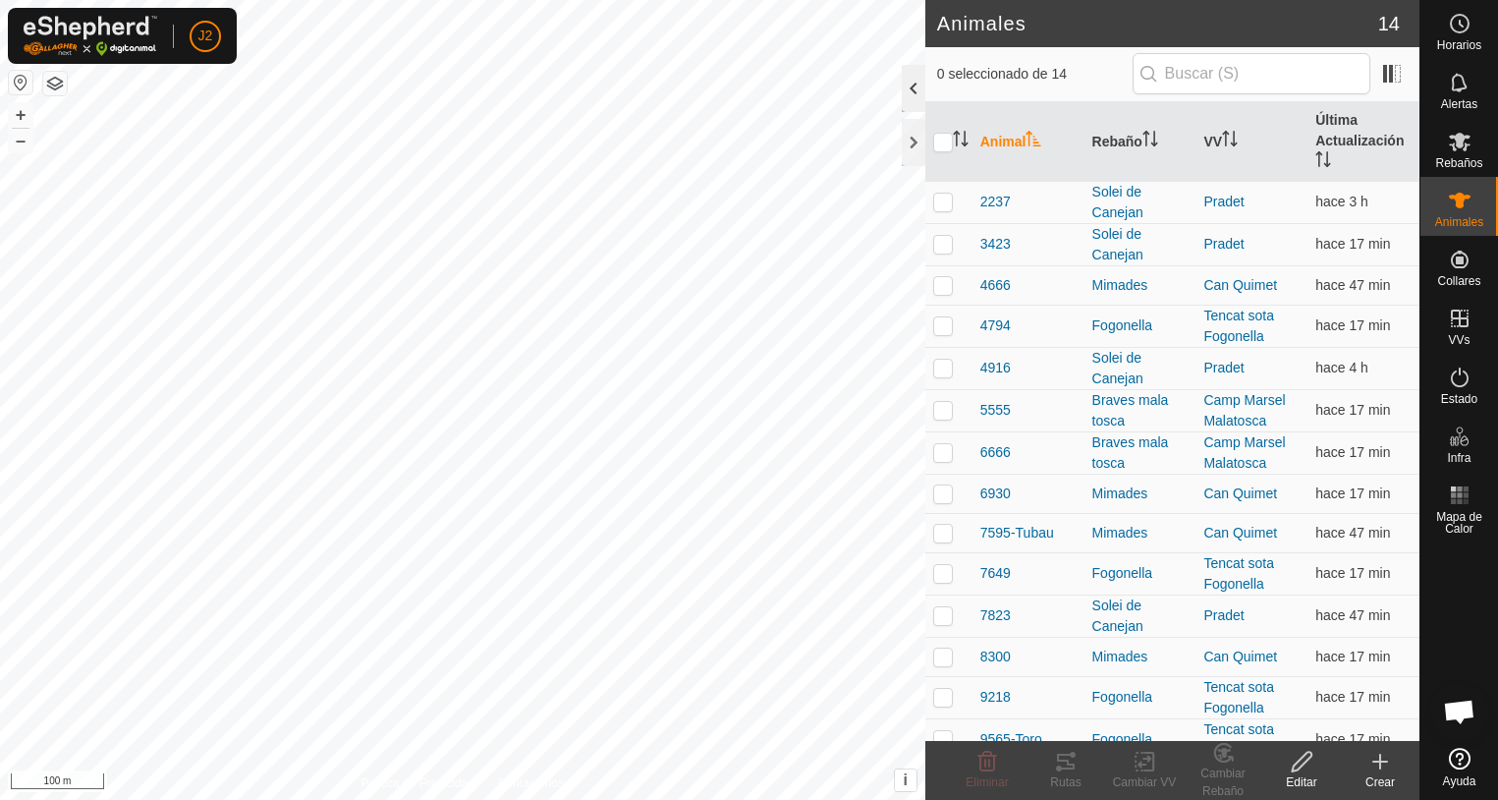
click at [912, 93] on div at bounding box center [914, 88] width 24 height 47
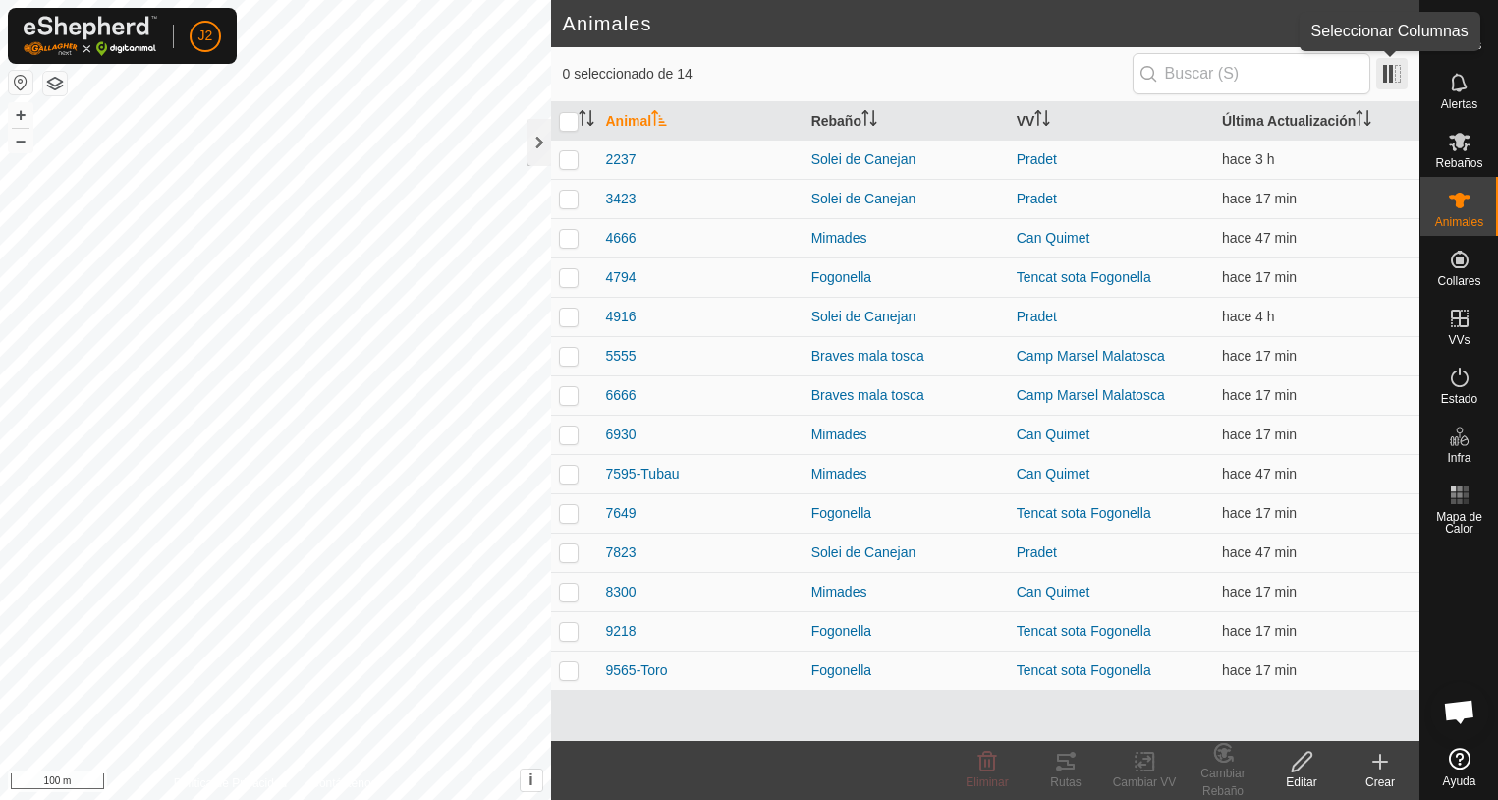
click at [1388, 80] on span at bounding box center [1391, 73] width 31 height 31
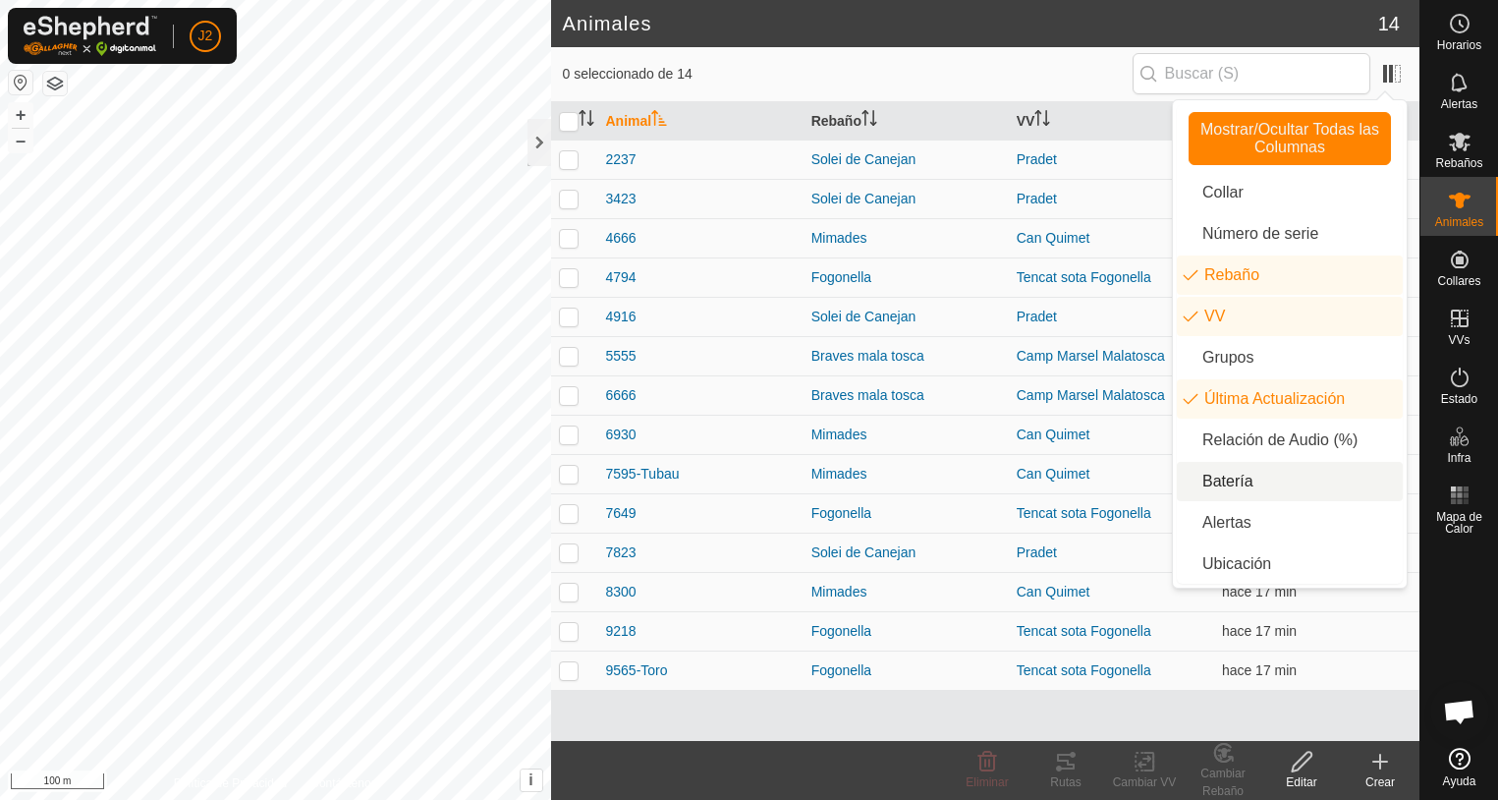
click at [1227, 484] on li "Batería" at bounding box center [1290, 481] width 226 height 39
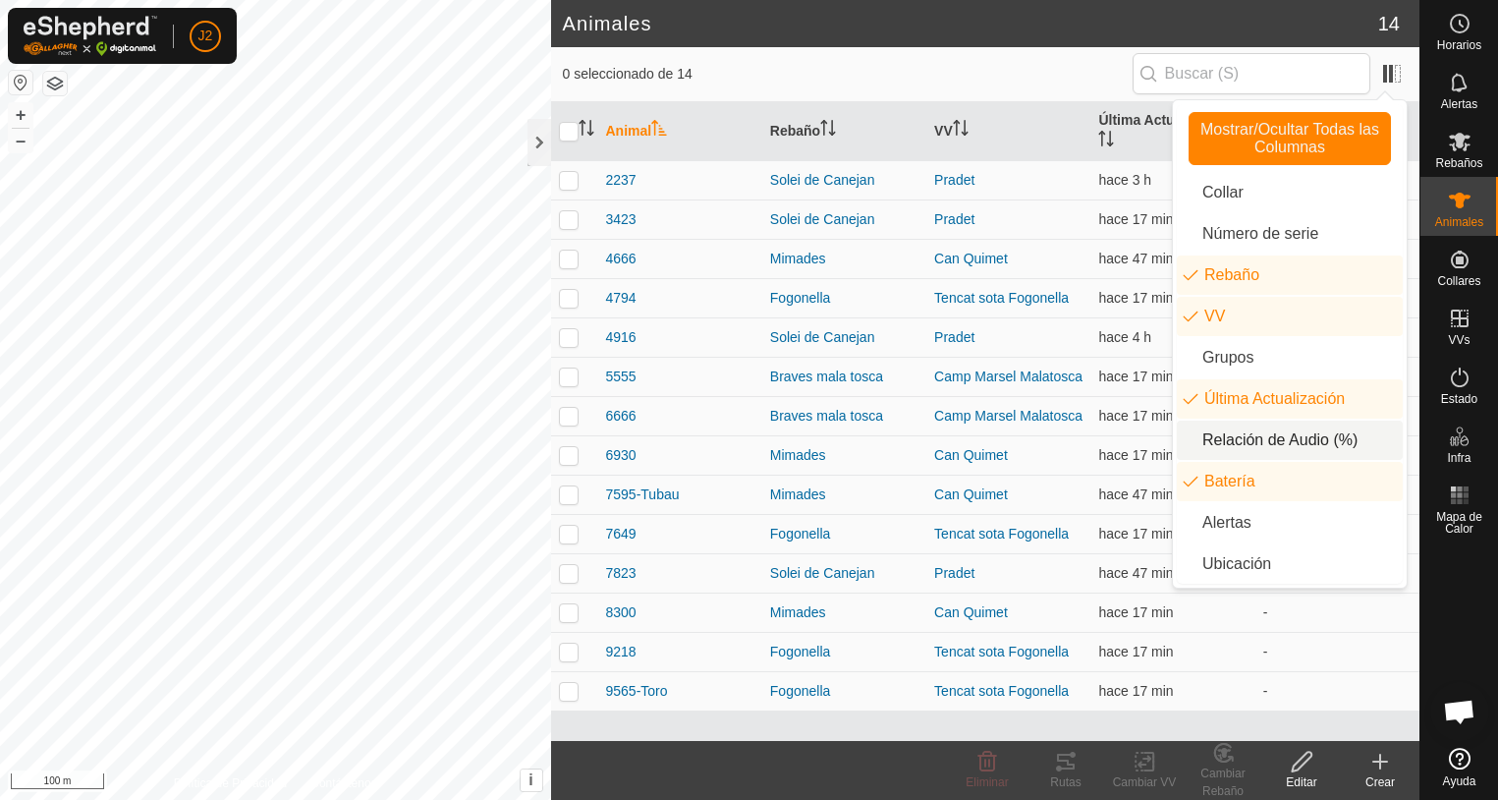
click at [1267, 436] on li "Relación de Audio (%)" at bounding box center [1290, 439] width 226 height 39
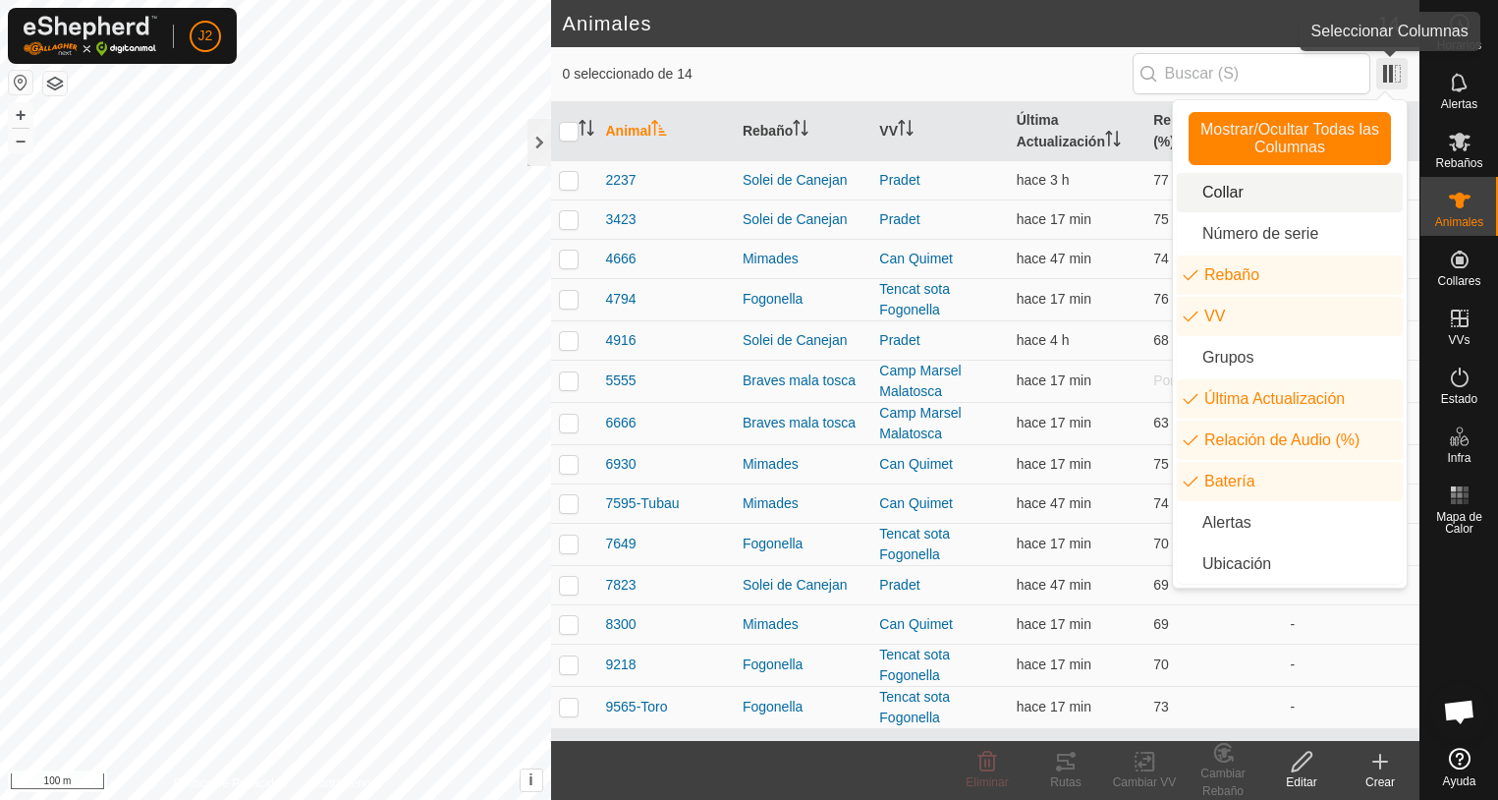
click at [1400, 78] on span at bounding box center [1391, 73] width 31 height 31
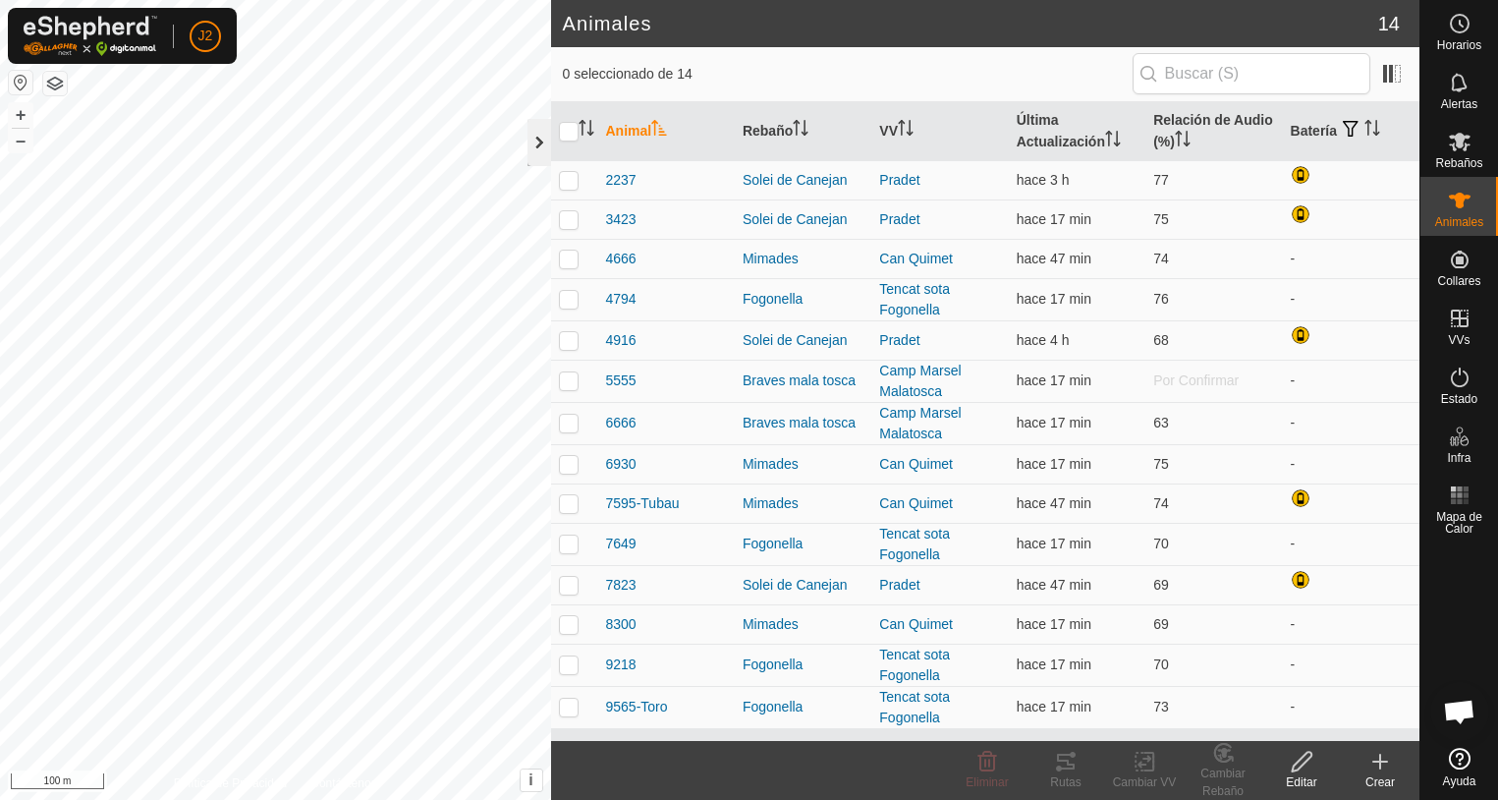
click at [542, 141] on div at bounding box center [539, 142] width 24 height 47
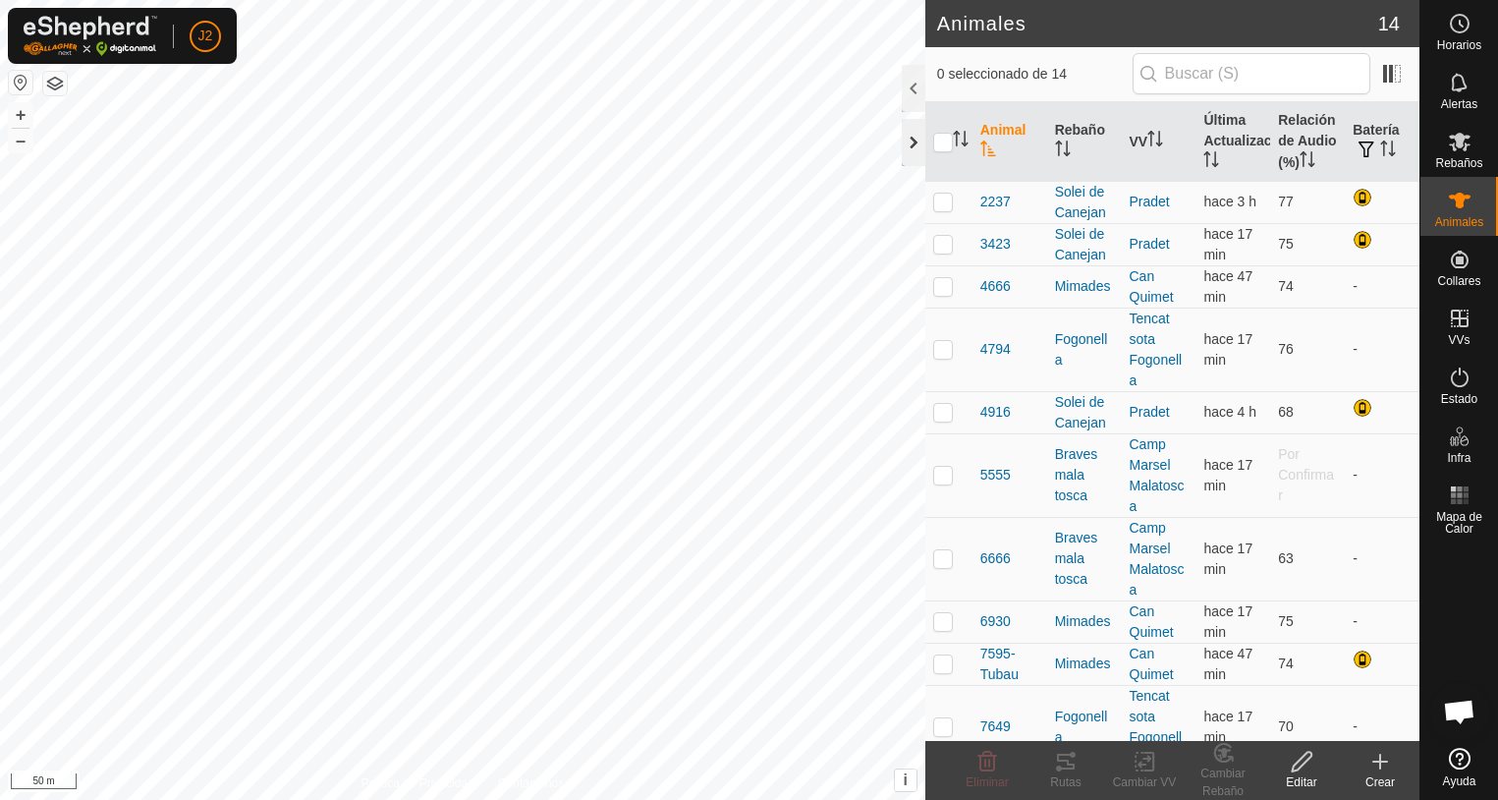
click at [913, 139] on div at bounding box center [914, 142] width 24 height 47
